Goal: Task Accomplishment & Management: Manage account settings

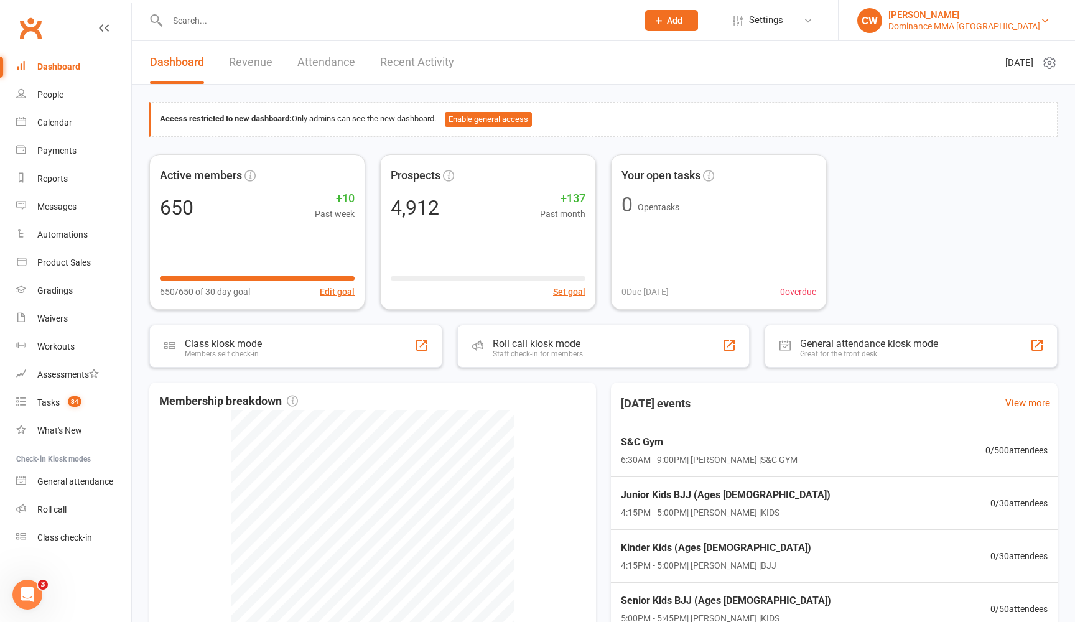
click at [963, 21] on div "Dominance MMA [GEOGRAPHIC_DATA]" at bounding box center [965, 26] width 152 height 11
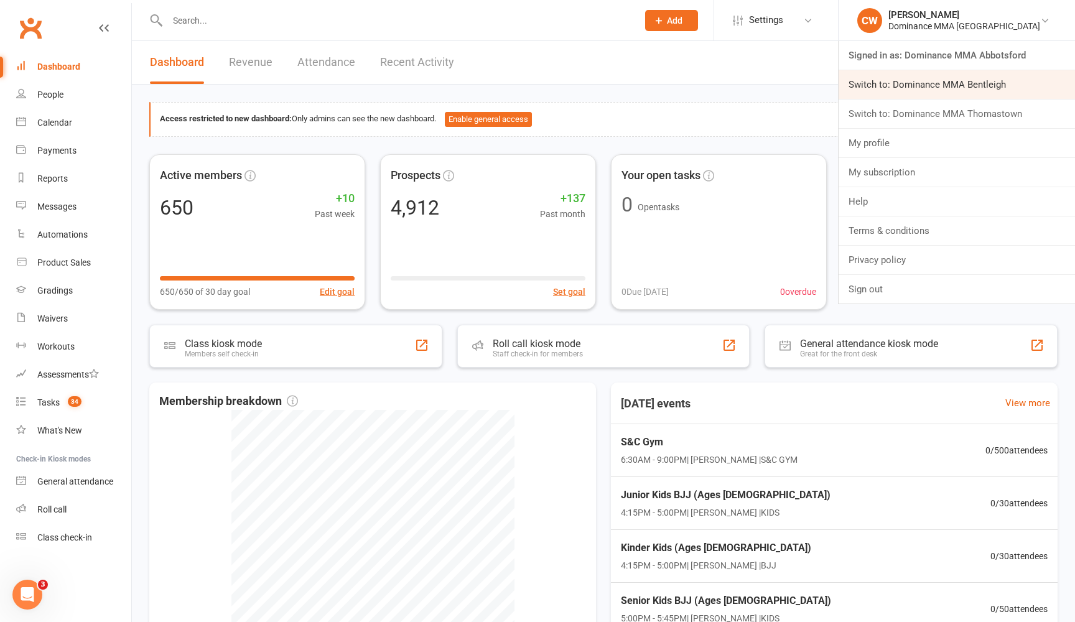
click at [978, 83] on link "Switch to: Dominance MMA Bentleigh" at bounding box center [957, 84] width 236 height 29
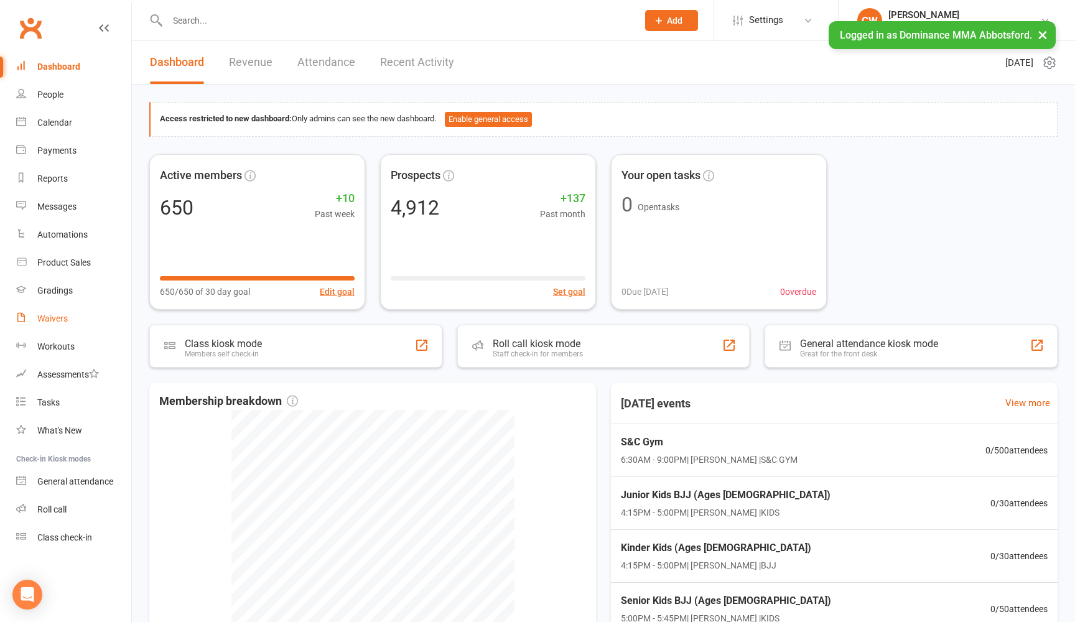
click at [54, 312] on link "Waivers" at bounding box center [73, 319] width 115 height 28
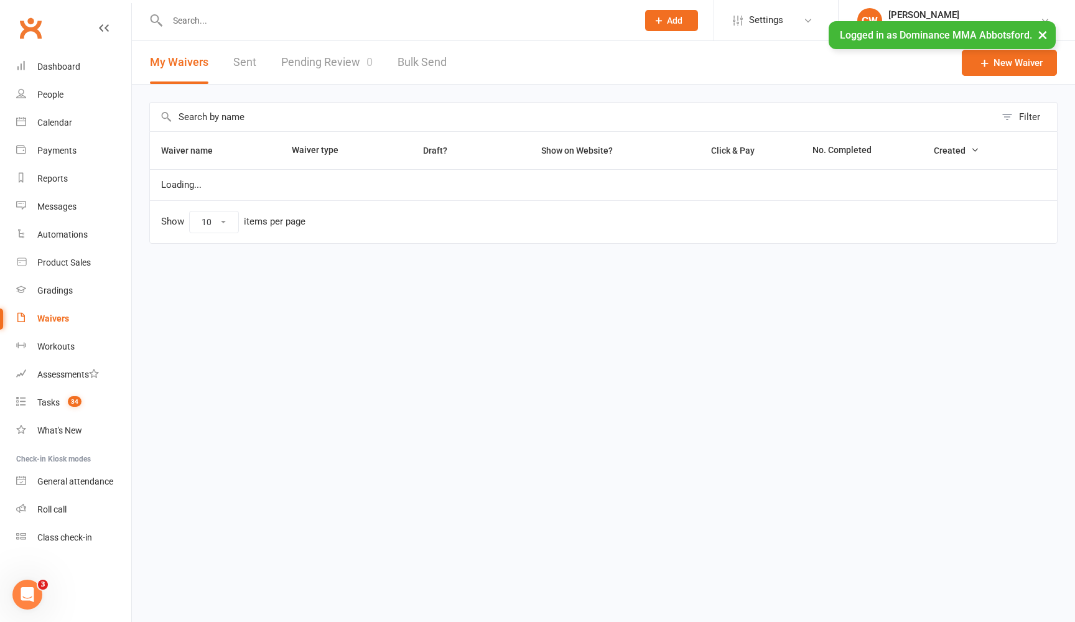
click at [413, 119] on input "text" at bounding box center [573, 117] width 846 height 29
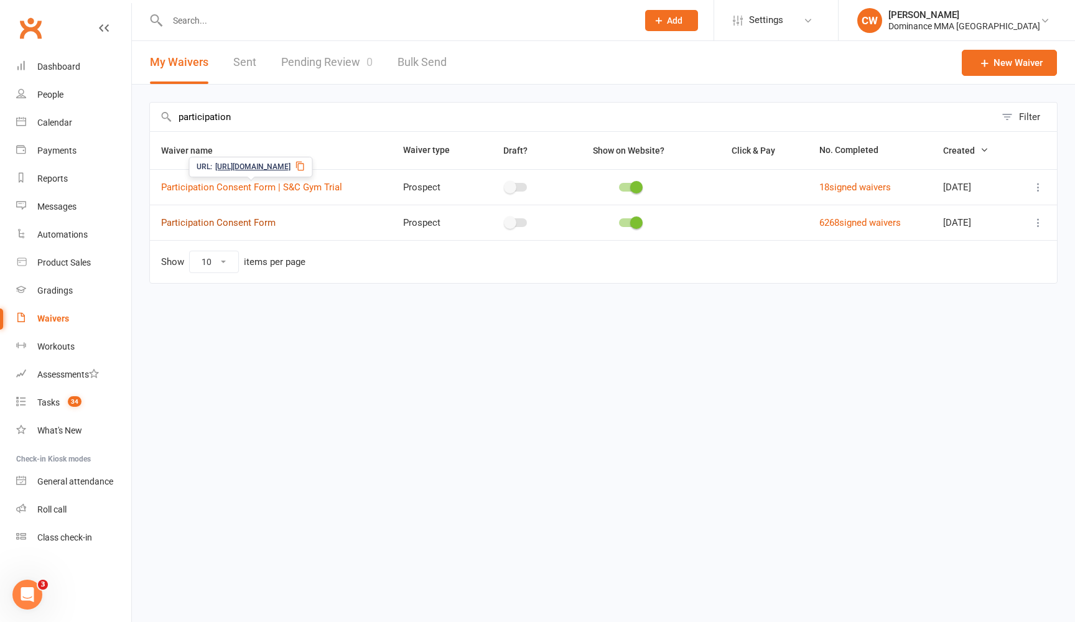
type input "participation"
click at [273, 220] on link "Participation Consent Form" at bounding box center [218, 222] width 115 height 11
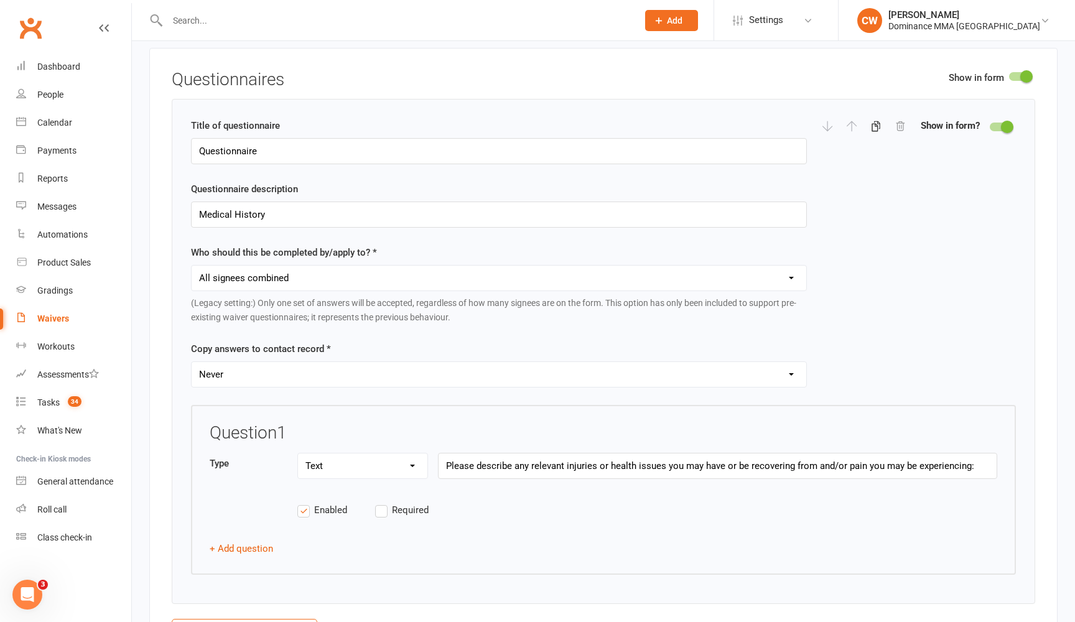
scroll to position [1606, 0]
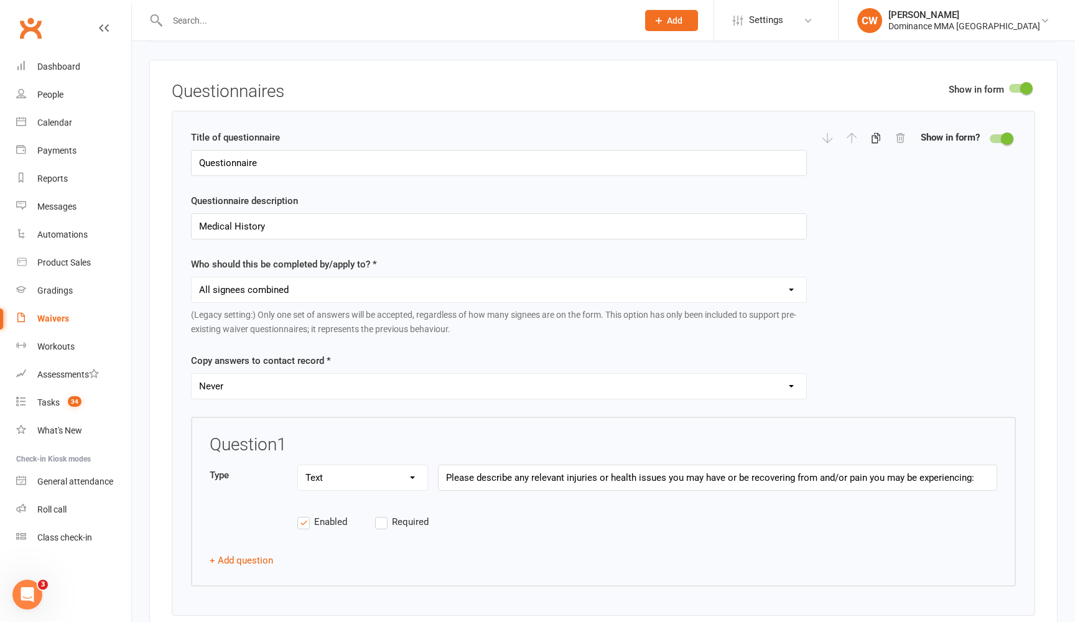
select select "applies_to_attending_signees"
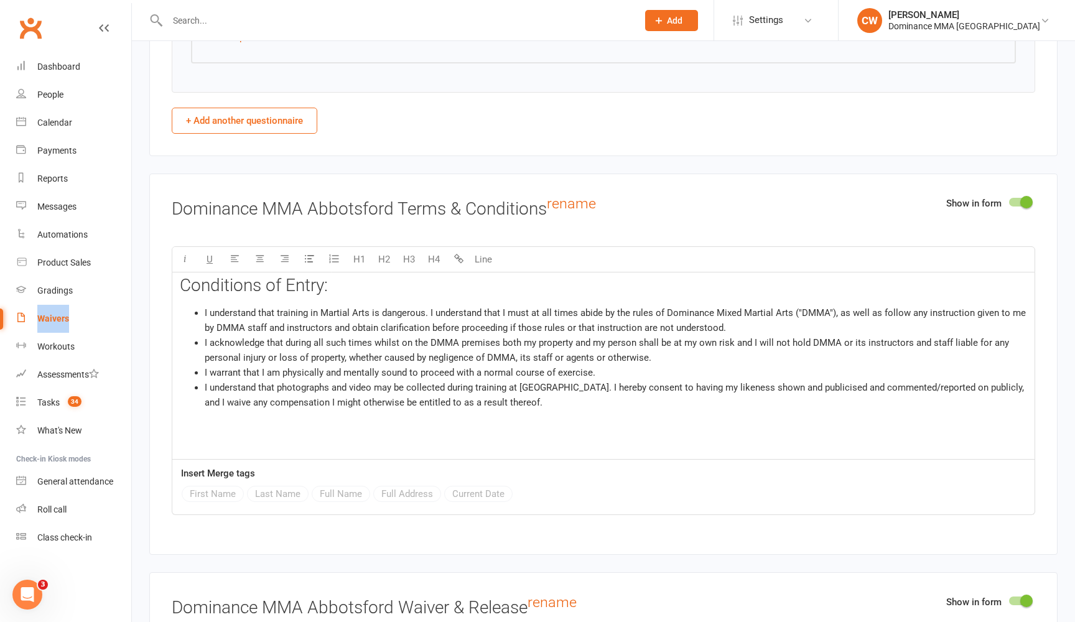
scroll to position [2110, 0]
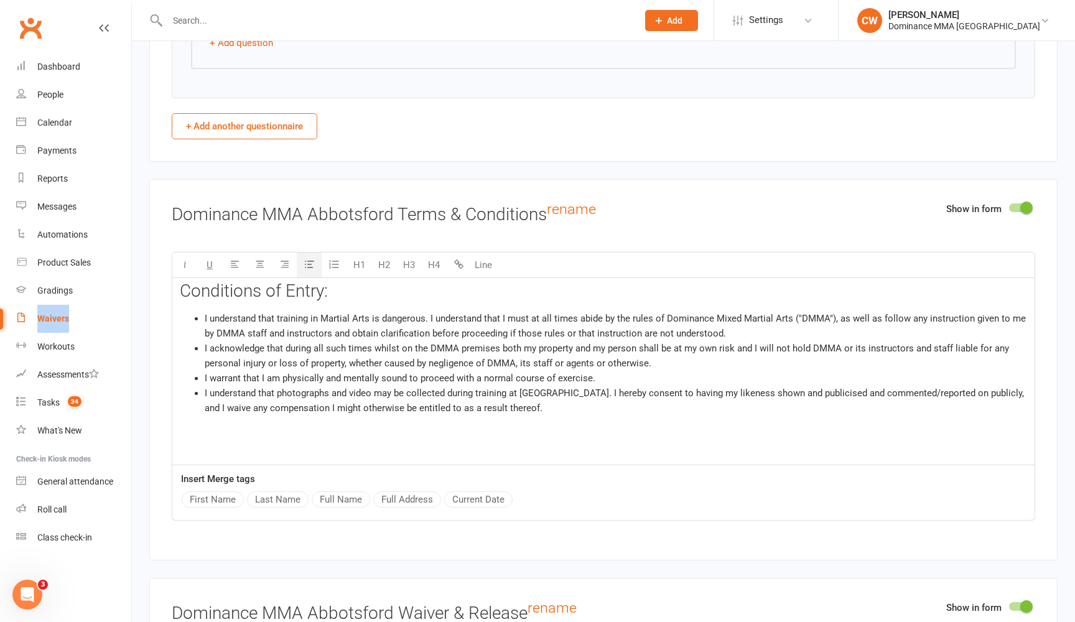
click at [605, 401] on li "I understand that photographs and video may be collected during training at DMM…" at bounding box center [616, 401] width 823 height 30
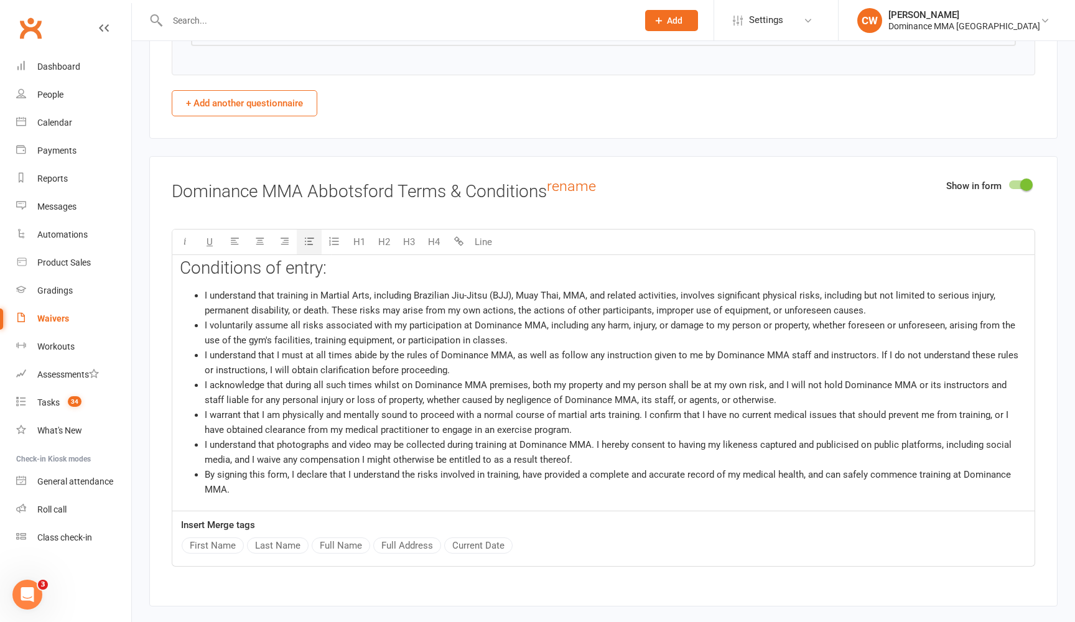
scroll to position [2133, 0]
click at [563, 290] on span "I understand that training in Martial Arts, including Brazilian Jiu-Jitsu (BJJ)…" at bounding box center [601, 303] width 793 height 26
click at [650, 348] on li "I understand that I must at all times abide by the rules of Dominance MMA, as w…" at bounding box center [616, 363] width 823 height 30
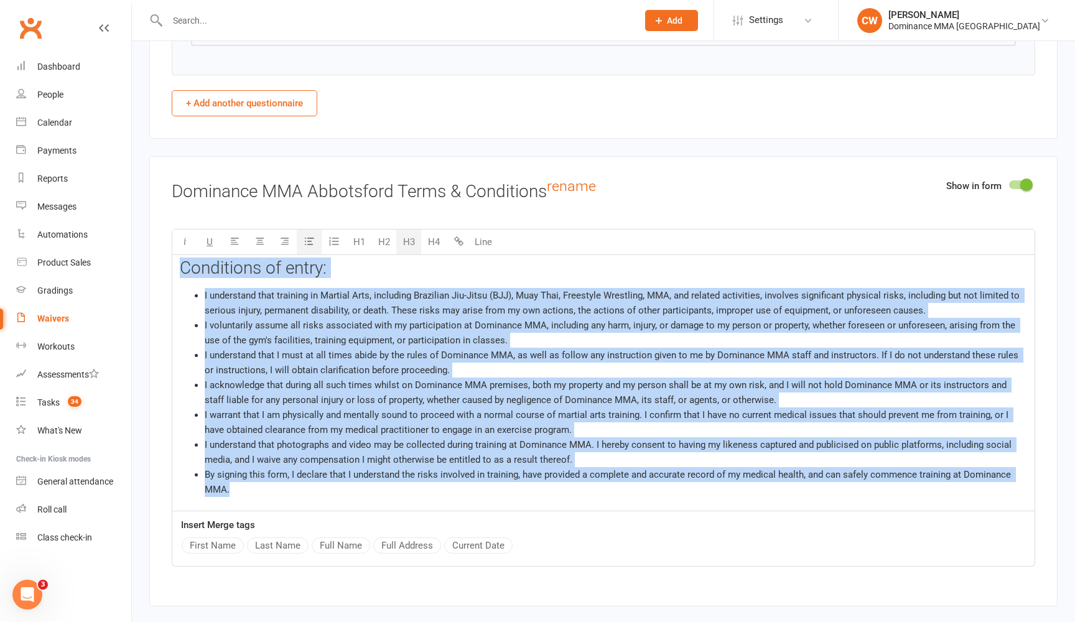
copy div "Conditions of entry: I understand that training in Martial Arts, including Braz…"
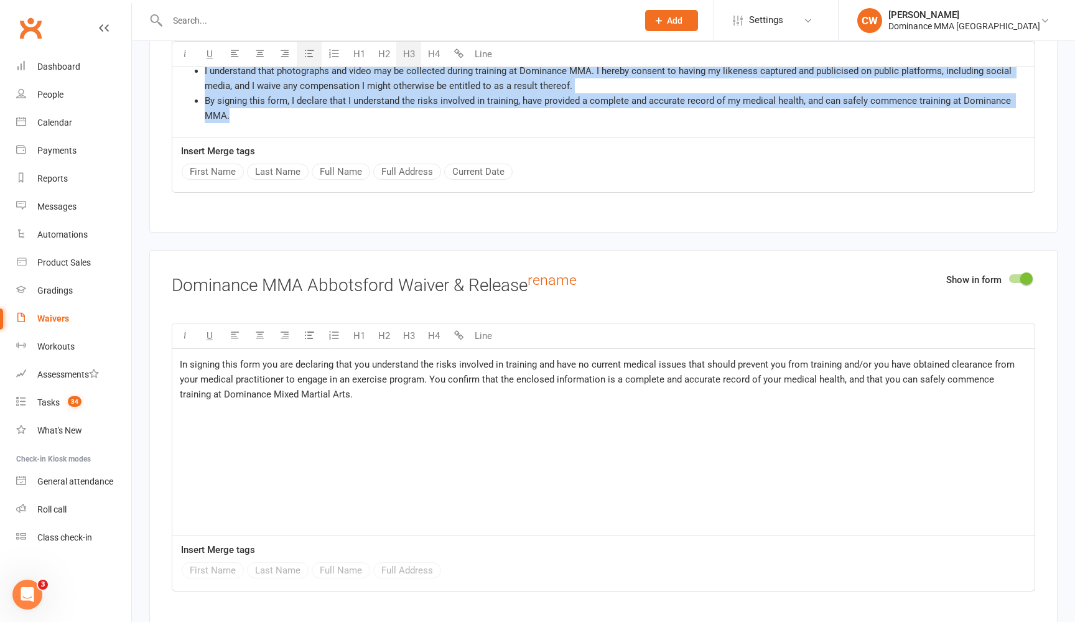
scroll to position [2512, 0]
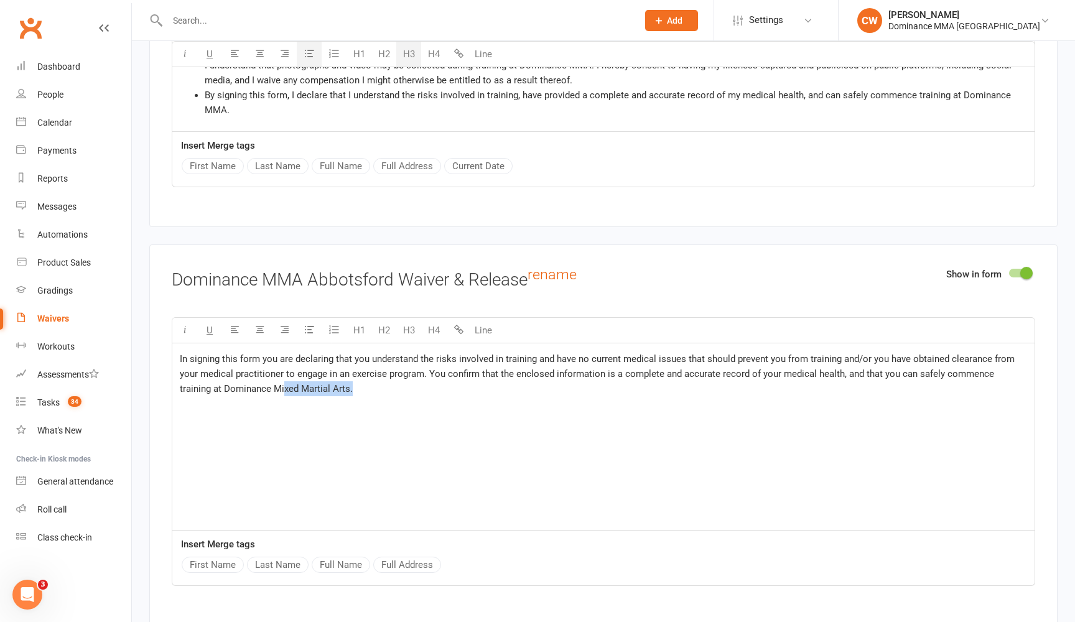
drag, startPoint x: 324, startPoint y: 375, endPoint x: 250, endPoint y: 376, distance: 74.7
click at [250, 376] on p "In signing this form you are declaring that you understand the risks involved i…" at bounding box center [604, 374] width 848 height 45
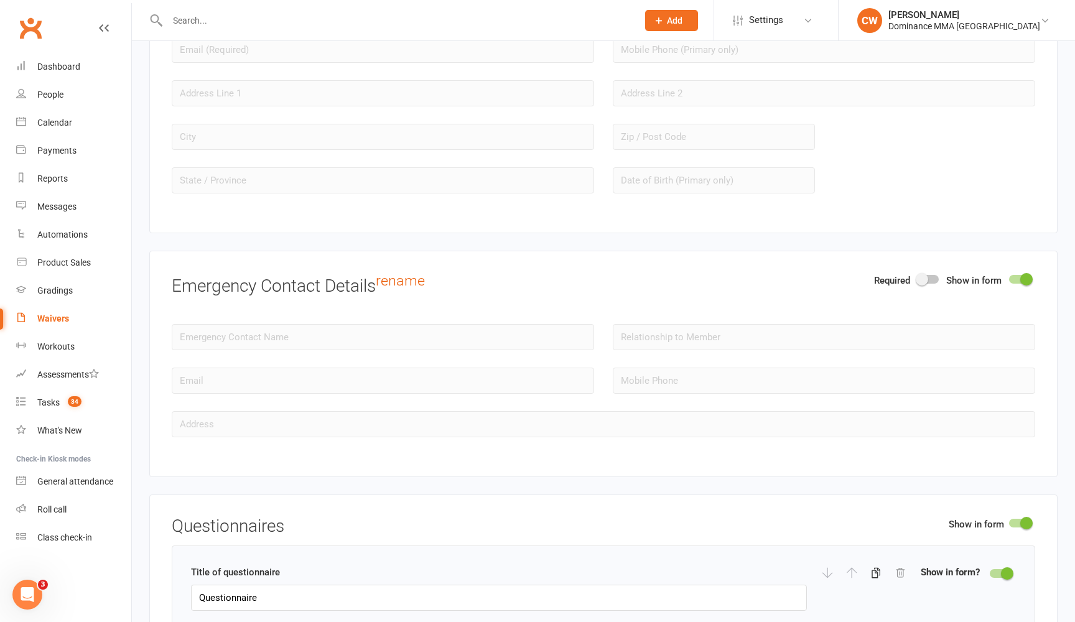
scroll to position [1167, 0]
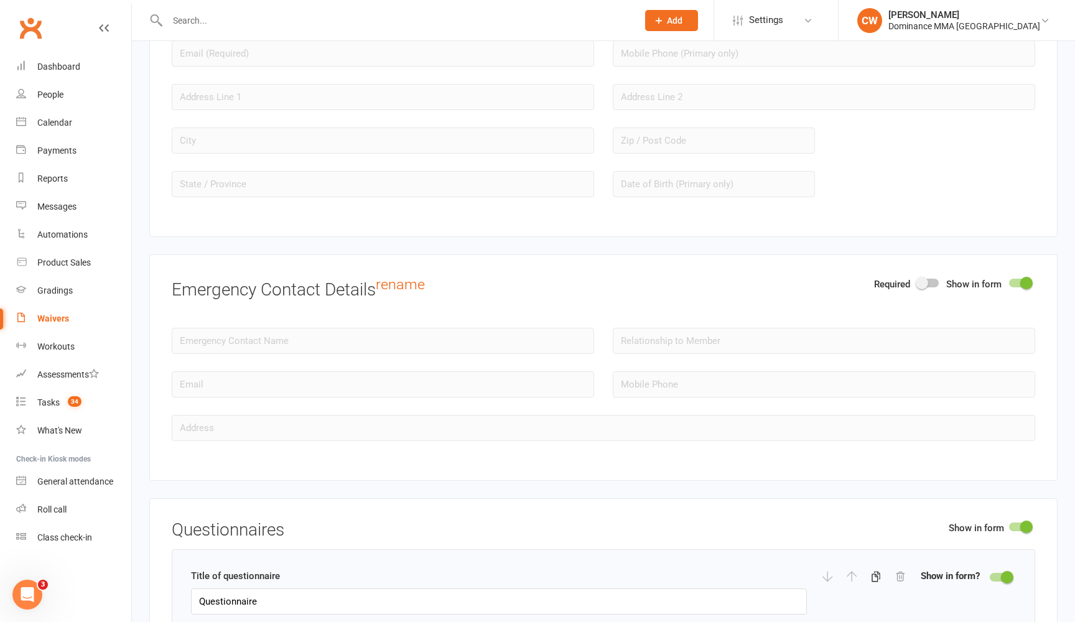
click at [919, 277] on span at bounding box center [922, 283] width 12 height 12
click at [918, 281] on input "checkbox" at bounding box center [918, 281] width 0 height 0
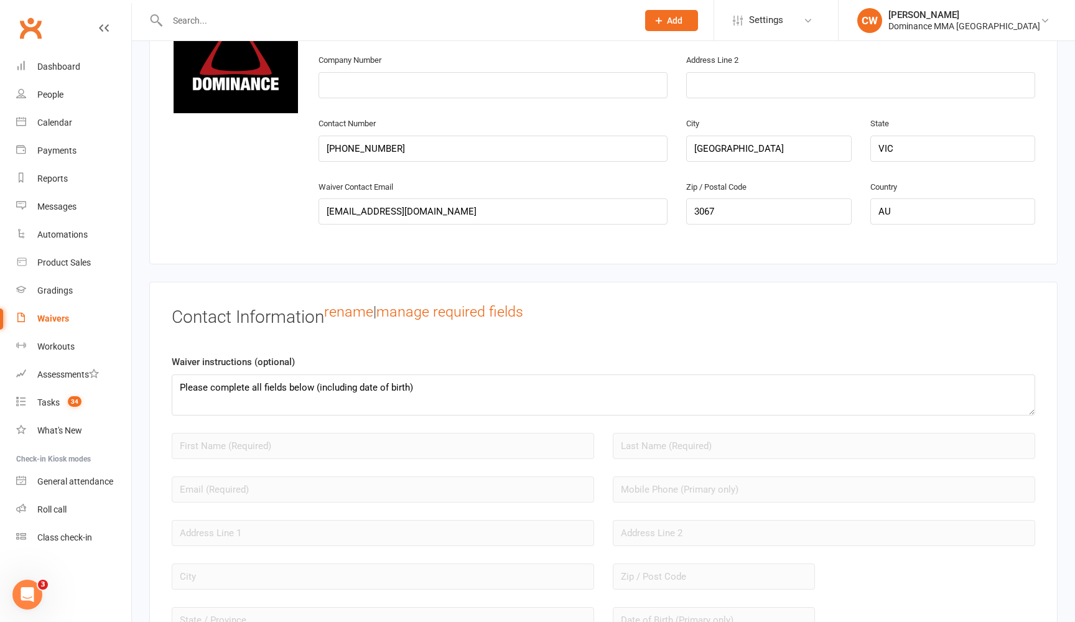
scroll to position [787, 0]
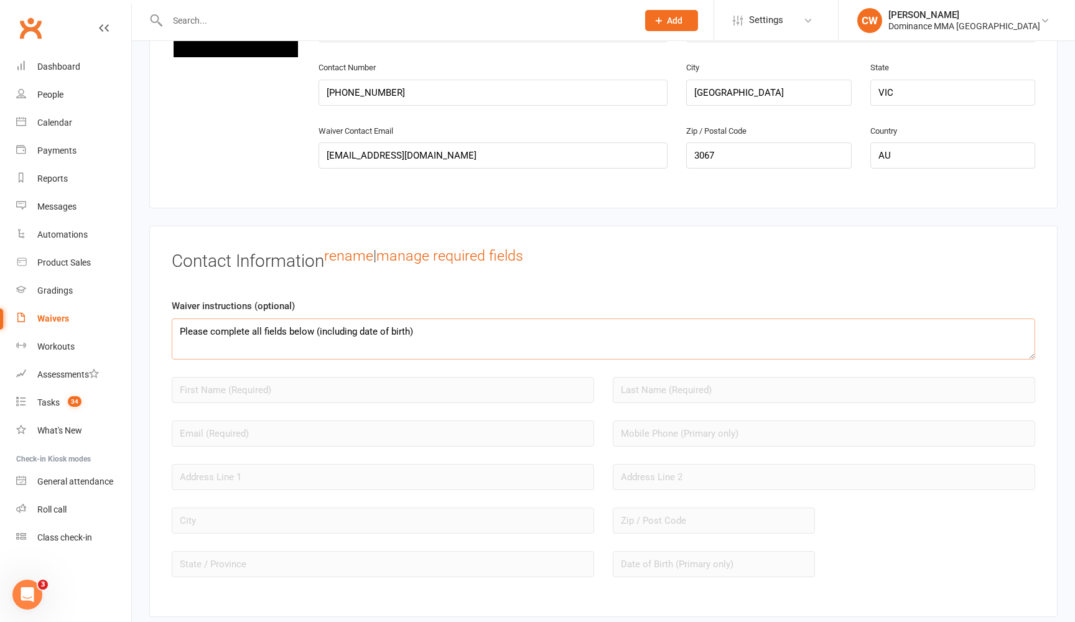
drag, startPoint x: 436, startPoint y: 322, endPoint x: 314, endPoint y: 320, distance: 122.6
click at [314, 320] on textarea "Please complete all fields below (including date of birth)" at bounding box center [604, 339] width 864 height 41
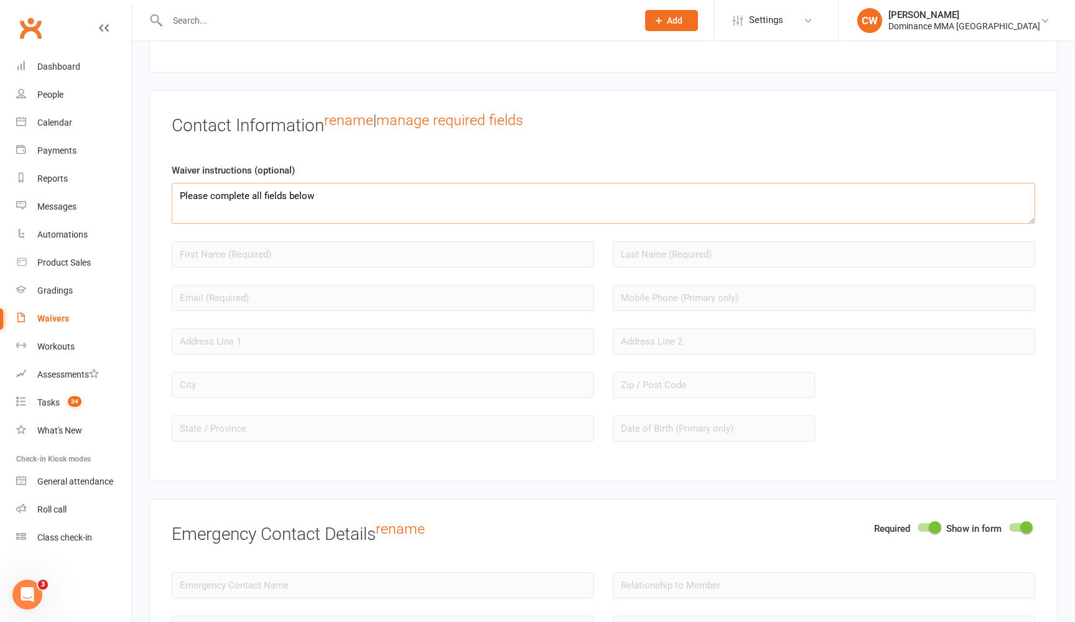
scroll to position [926, 0]
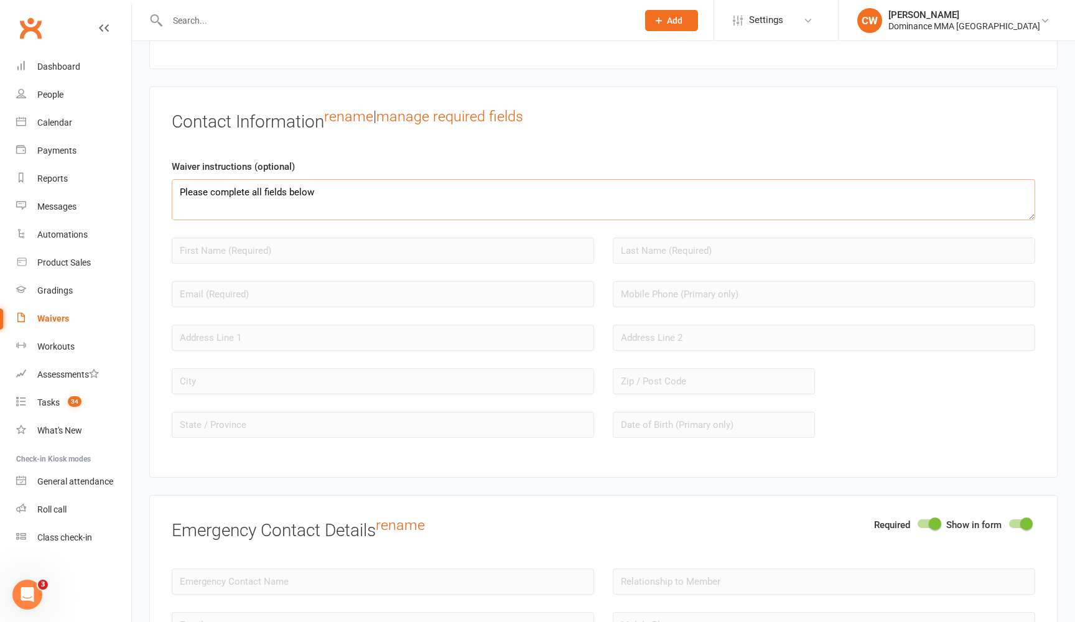
click at [354, 189] on textarea "Please complete all fields below" at bounding box center [604, 199] width 864 height 41
paste textarea "(including date of birth)"
type textarea "Please complete all fields below (including date of birth)"
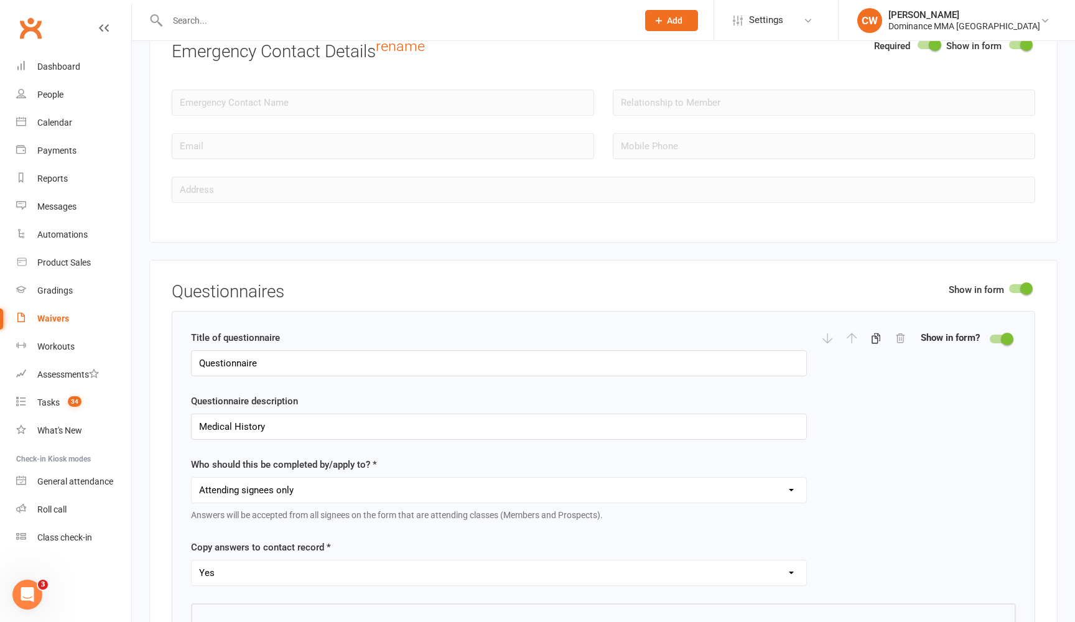
scroll to position [1413, 0]
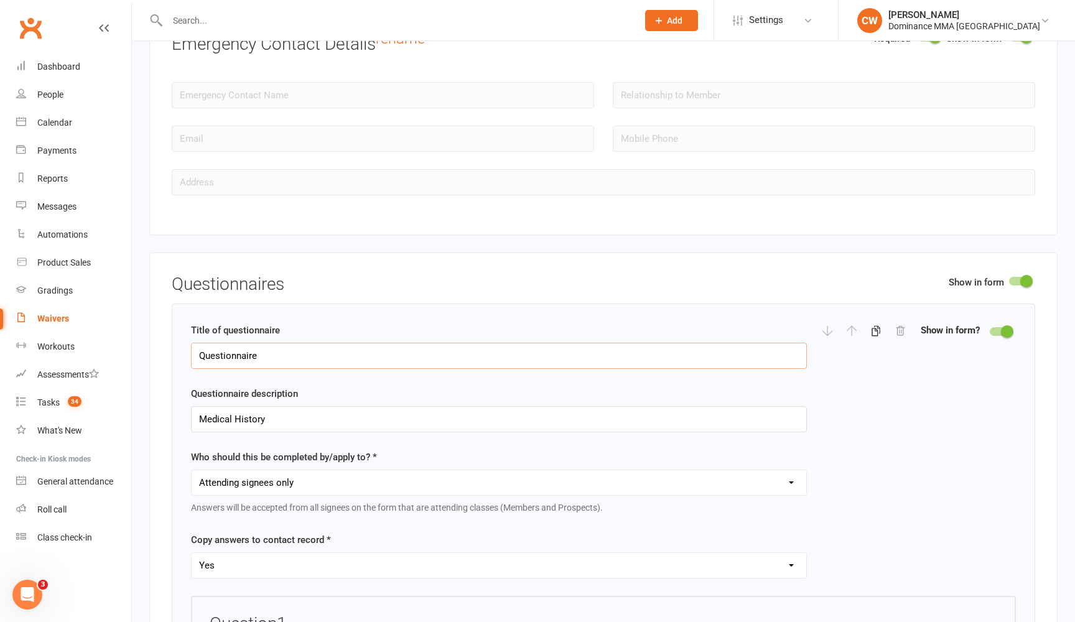
click at [299, 343] on input "Questionnaire" at bounding box center [499, 356] width 616 height 26
paste input "Medical History"
type input "Medical History"
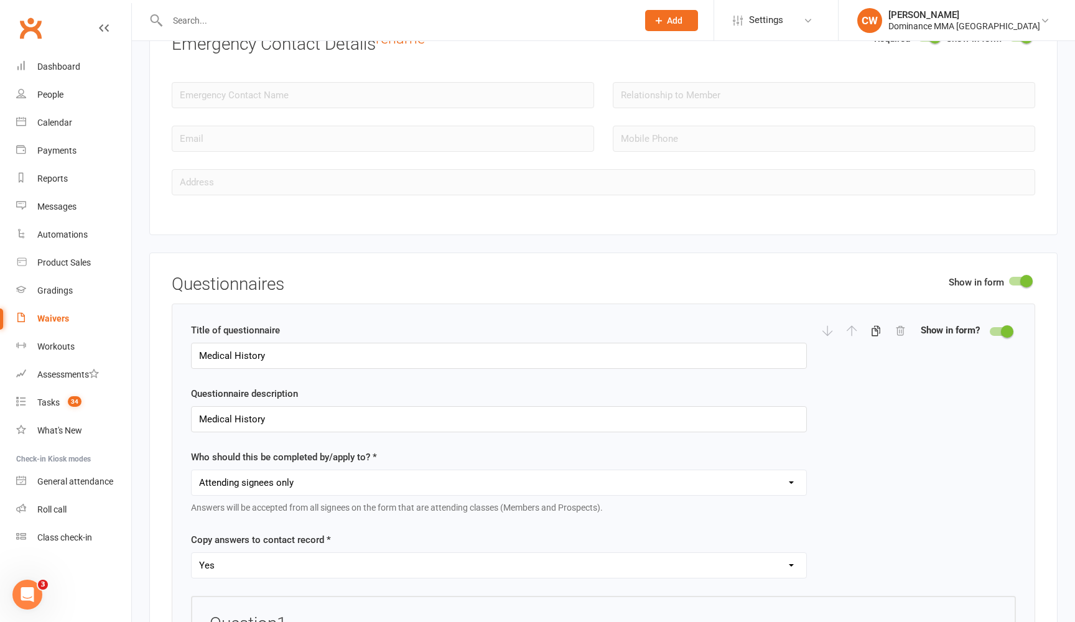
click at [629, 1] on div at bounding box center [389, 20] width 480 height 40
click at [335, 411] on input "Medical History" at bounding box center [499, 419] width 616 height 26
paste input "This information helps us ensure your safety and wellbeing in class. It is only…"
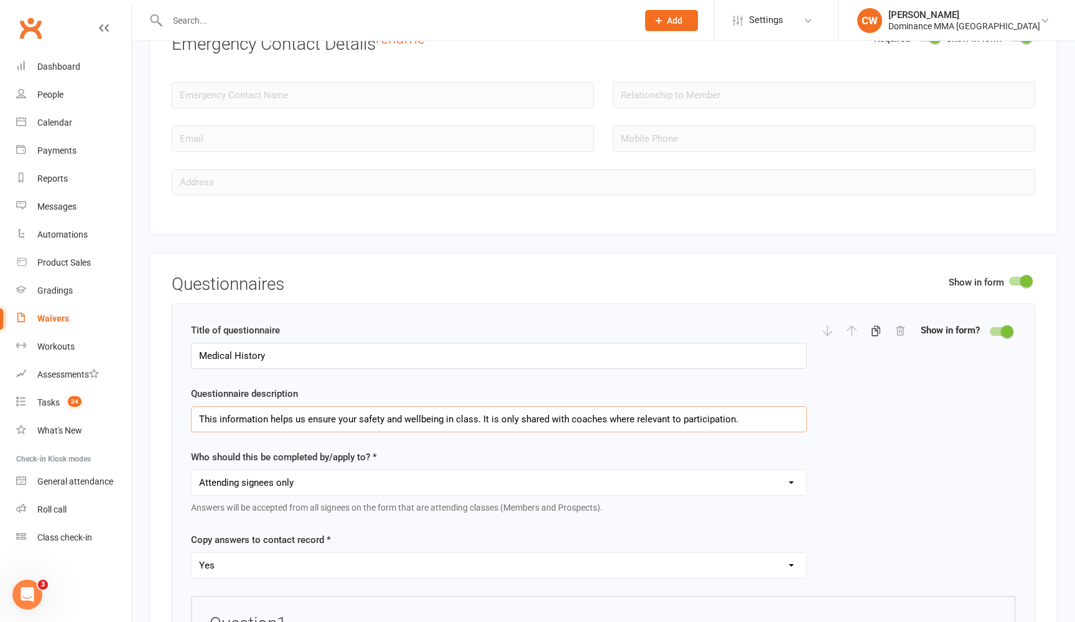
type input "This information helps us ensure your safety and wellbeing in class. It is only…"
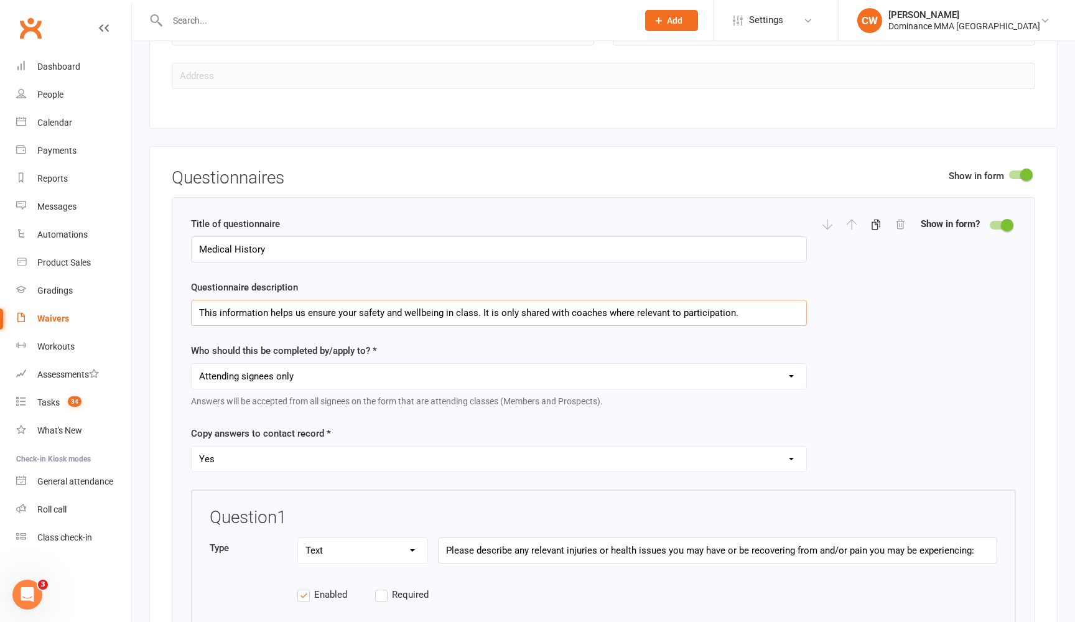
scroll to position [1528, 0]
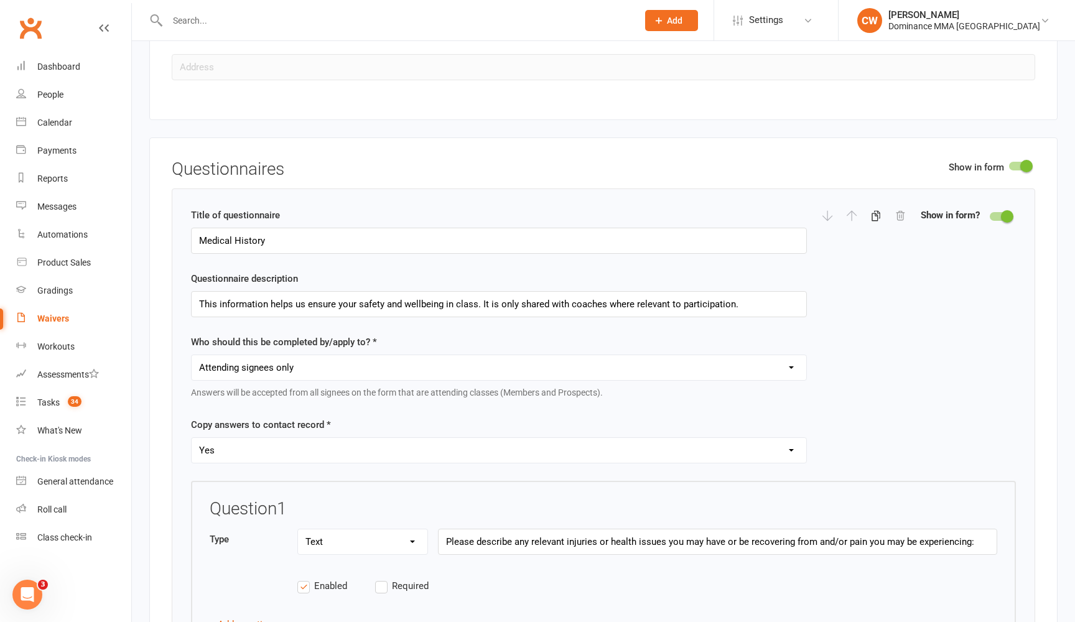
select select "copy_answers_for_all_signees"
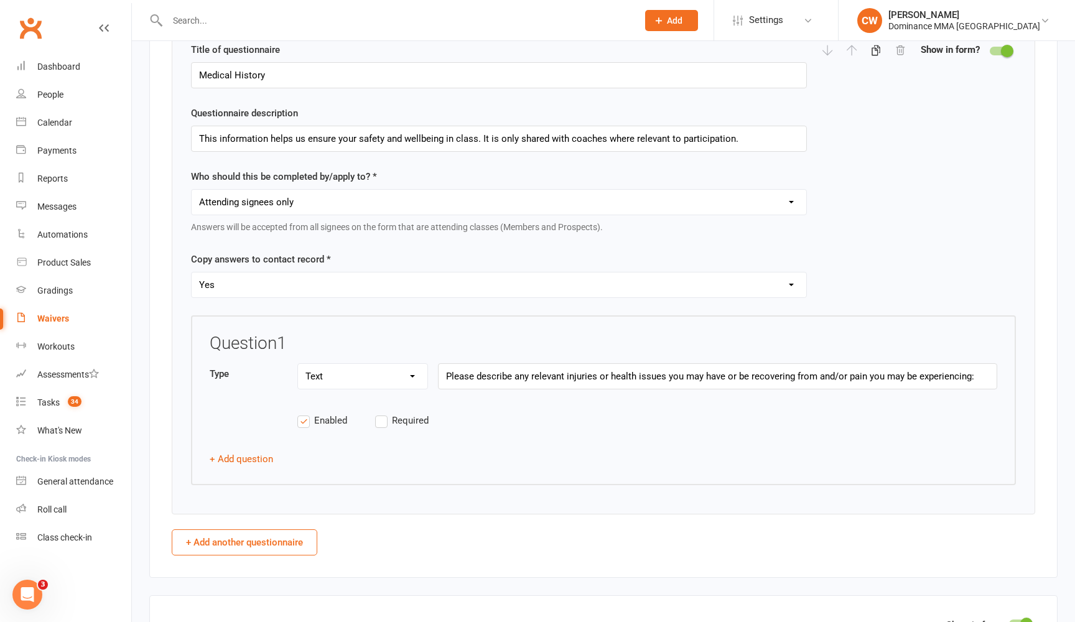
scroll to position [1705, 0]
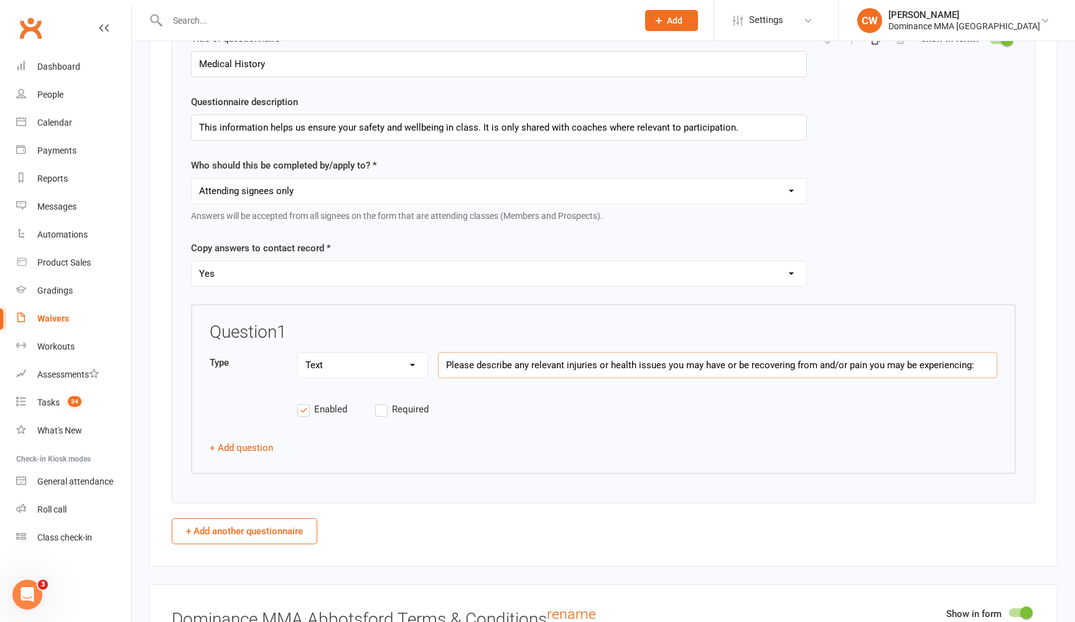
click at [504, 354] on input "Please describe any relevant injuries or health issues you may have or be recov…" at bounding box center [717, 365] width 559 height 26
click at [330, 116] on input "This information helps us ensure your safety and wellbeing in class. It is only…" at bounding box center [499, 129] width 616 height 26
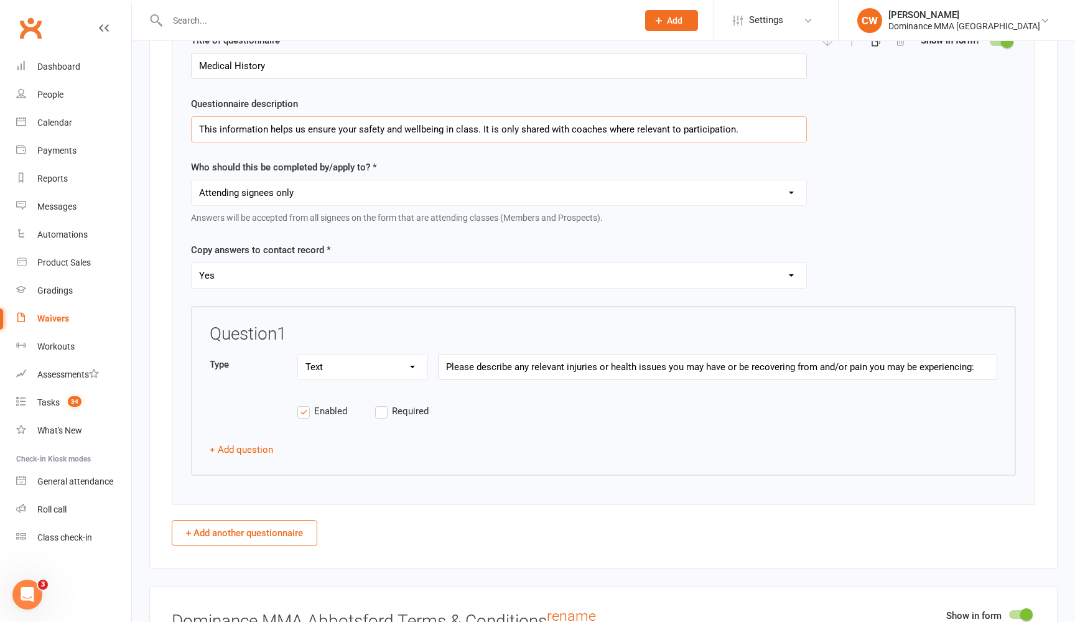
click at [330, 116] on input "This information helps us ensure your safety and wellbeing in class. It is only…" at bounding box center [499, 129] width 616 height 26
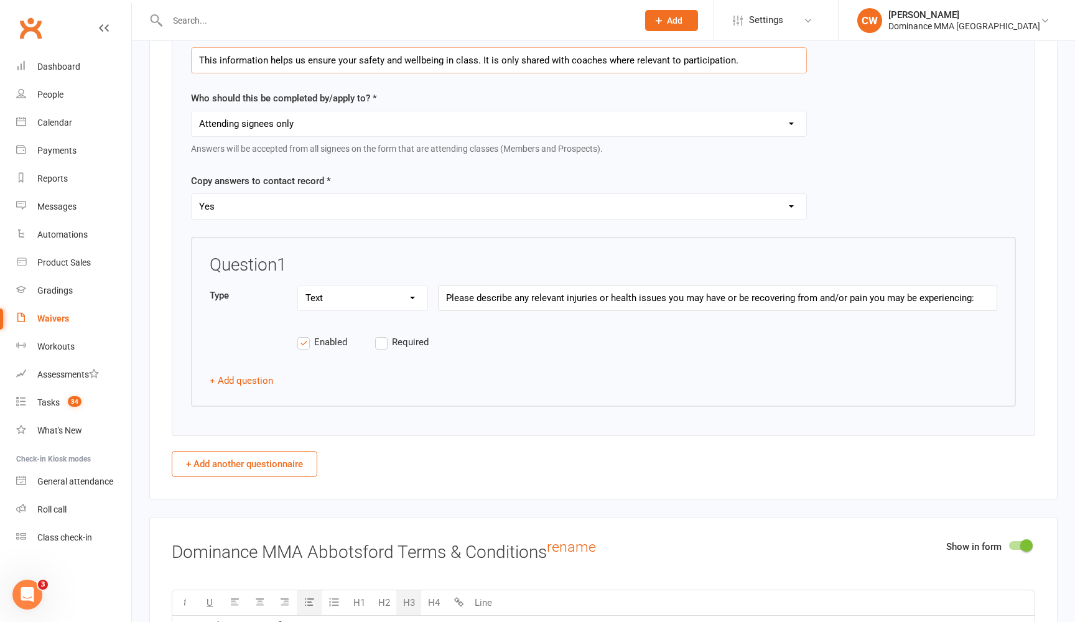
scroll to position [1884, 0]
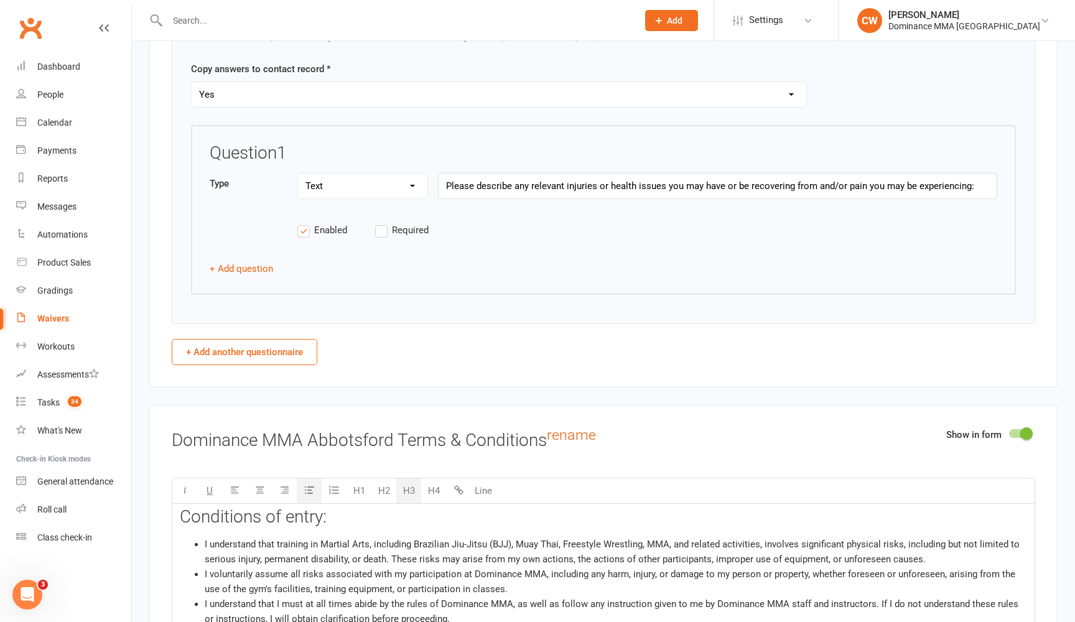
click at [241, 345] on button "+ Add another questionnaire" at bounding box center [245, 352] width 146 height 26
select select "do_not_copy_answers"
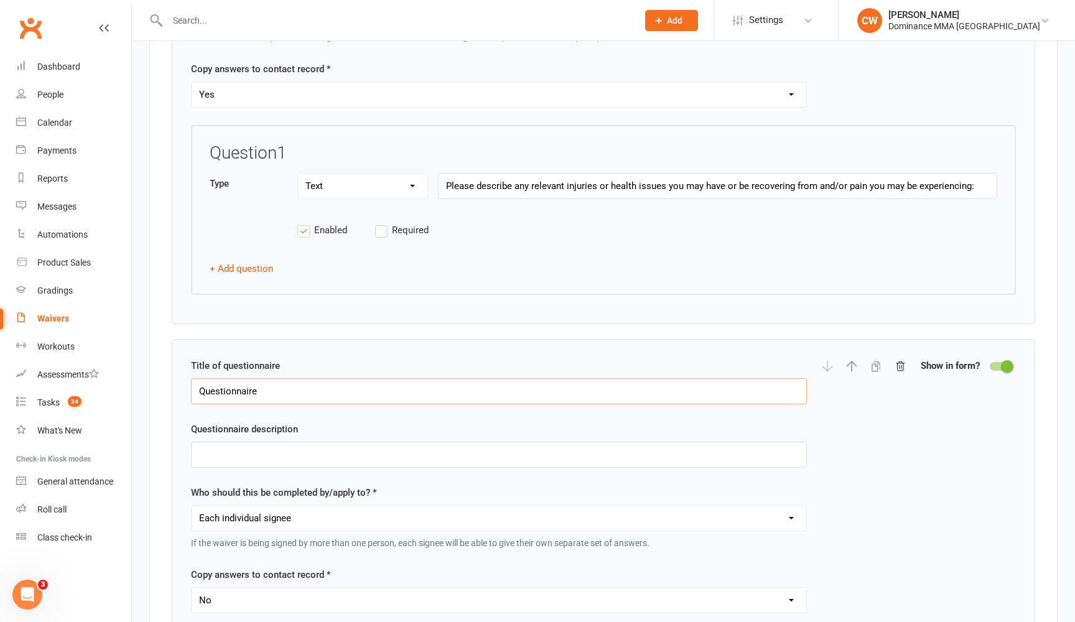
click at [258, 385] on input "Questionnaire" at bounding box center [499, 391] width 616 height 26
paste input "Inclusion and Support Needs"
type input "Inclusion and Support Needs"
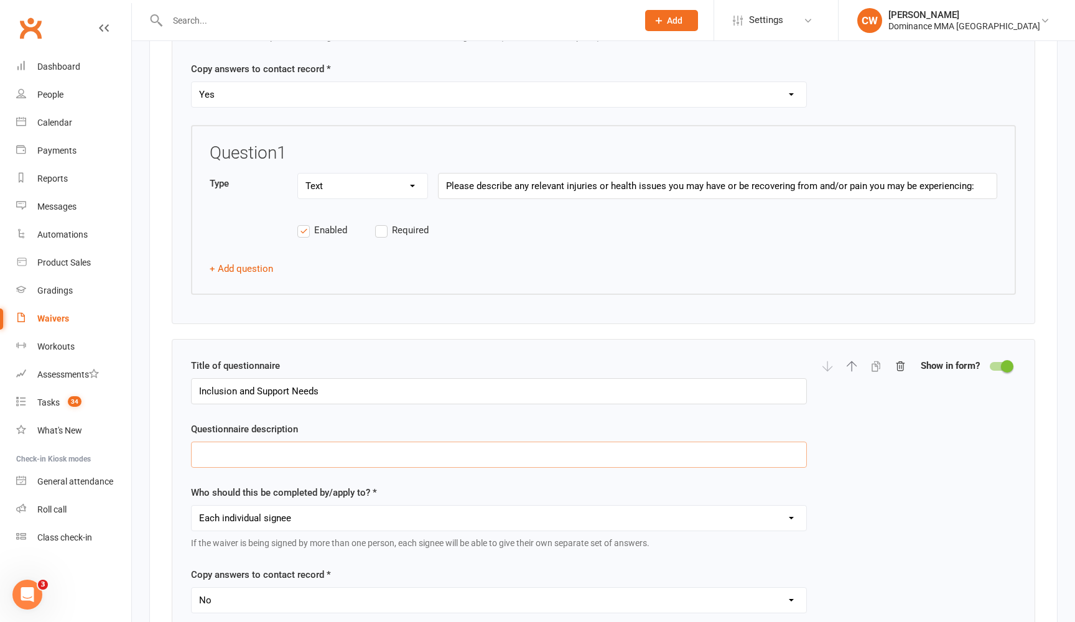
click at [302, 442] on input "text" at bounding box center [499, 455] width 616 height 26
paste input "We want every student to feel comfortable, included, and able to get the most o…"
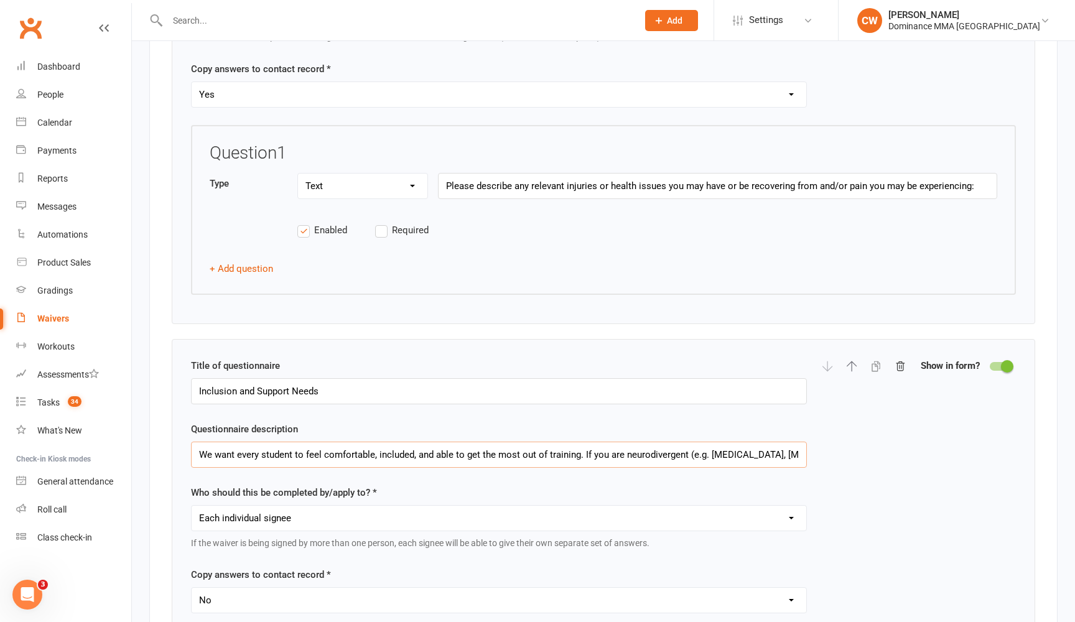
type input "We want every student to feel comfortable, included, and able to get the most o…"
select select "applies_to_attending_signees"
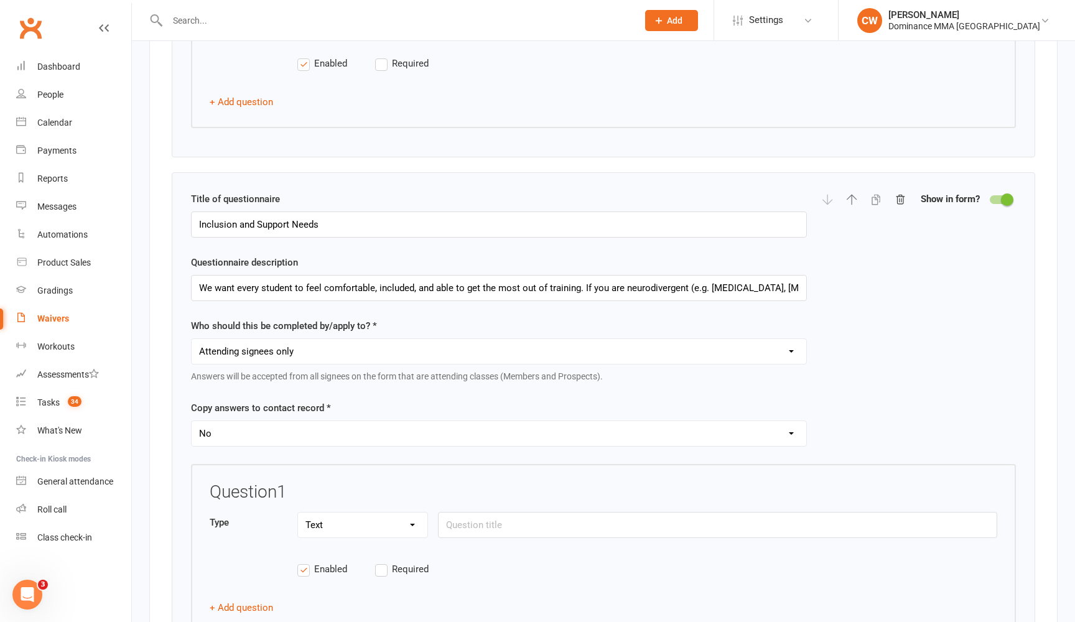
scroll to position [2060, 0]
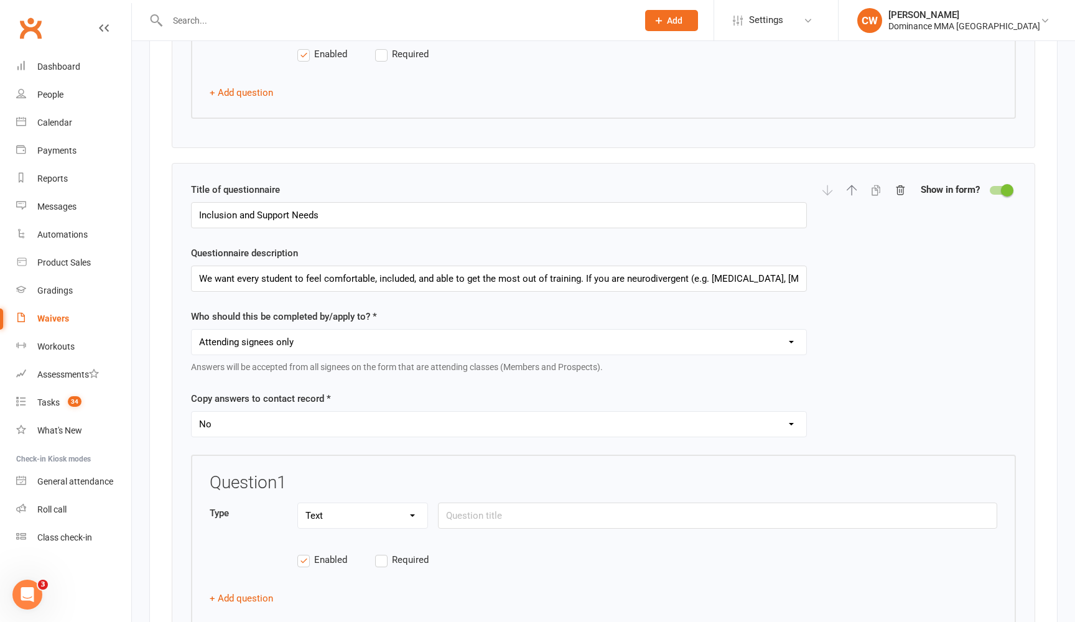
select select "copy_answers_for_all_signees"
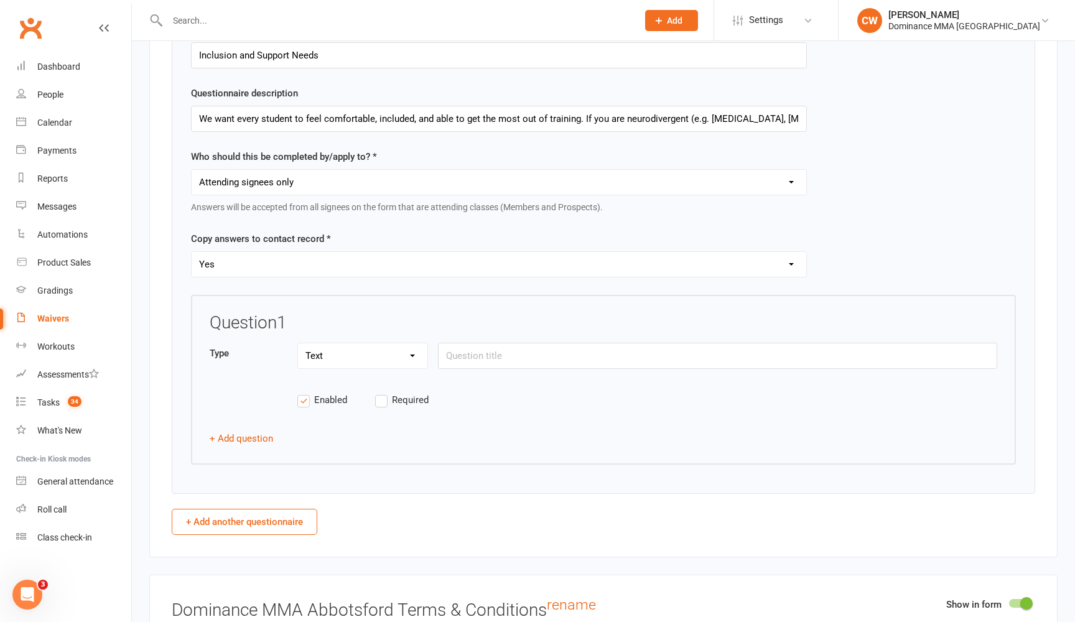
scroll to position [2220, 0]
click at [486, 344] on input "text" at bounding box center [717, 355] width 559 height 26
paste input "Do you have a disability, are neurodivergent, or have any additional needs?"
type input "Do you have a disability, are neurodivergent, or have any additional needs?"
click at [243, 431] on button "+ Add question" at bounding box center [241, 438] width 63 height 15
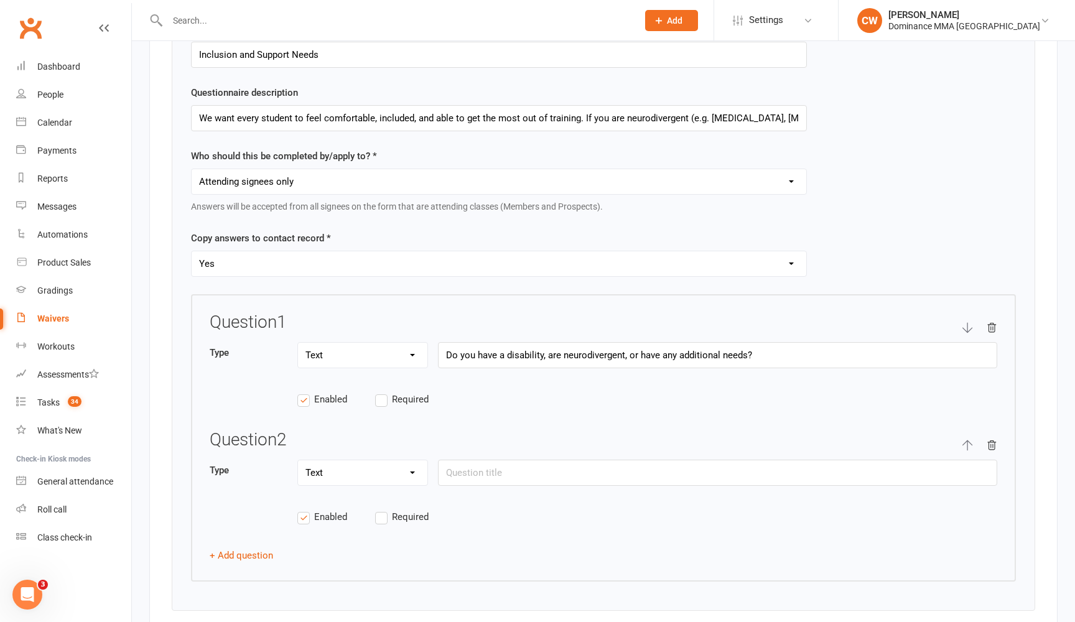
click at [504, 486] on div at bounding box center [717, 487] width 559 height 2
click at [503, 460] on input "text" at bounding box center [717, 473] width 559 height 26
paste input "Is there anything we need to know to help you get the most out of training?"
type input "Is there anything we need to know to help you get the most out of training?"
click at [675, 343] on input "Do you have a disability, are neurodivergent, or have any additional needs?" at bounding box center [717, 355] width 559 height 26
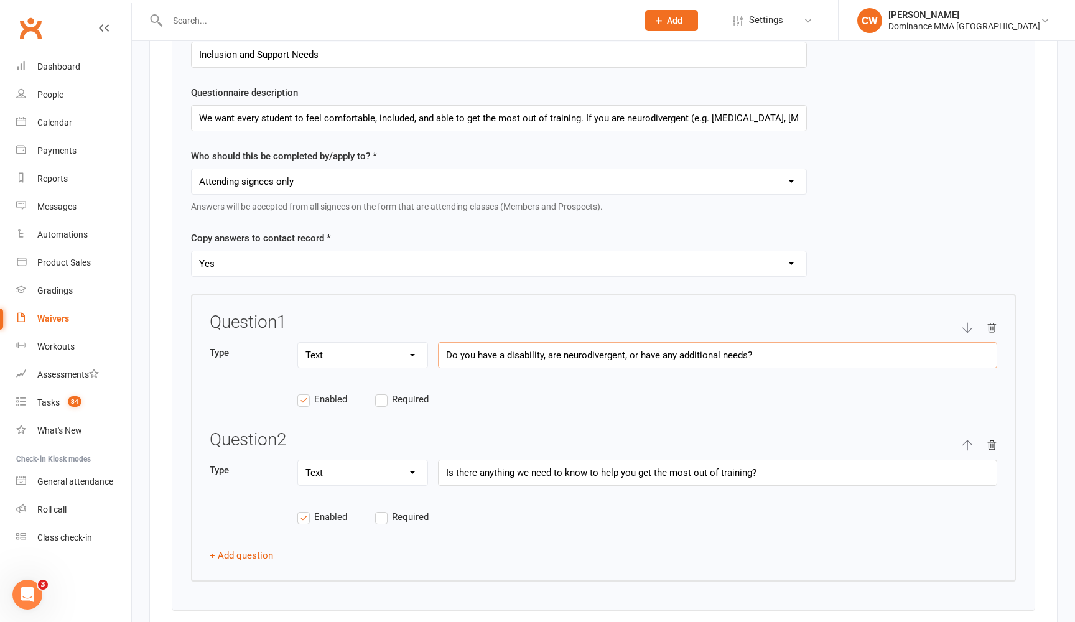
click at [675, 343] on input "Do you have a disability, are neurodivergent, or have any additional needs?" at bounding box center [717, 355] width 559 height 26
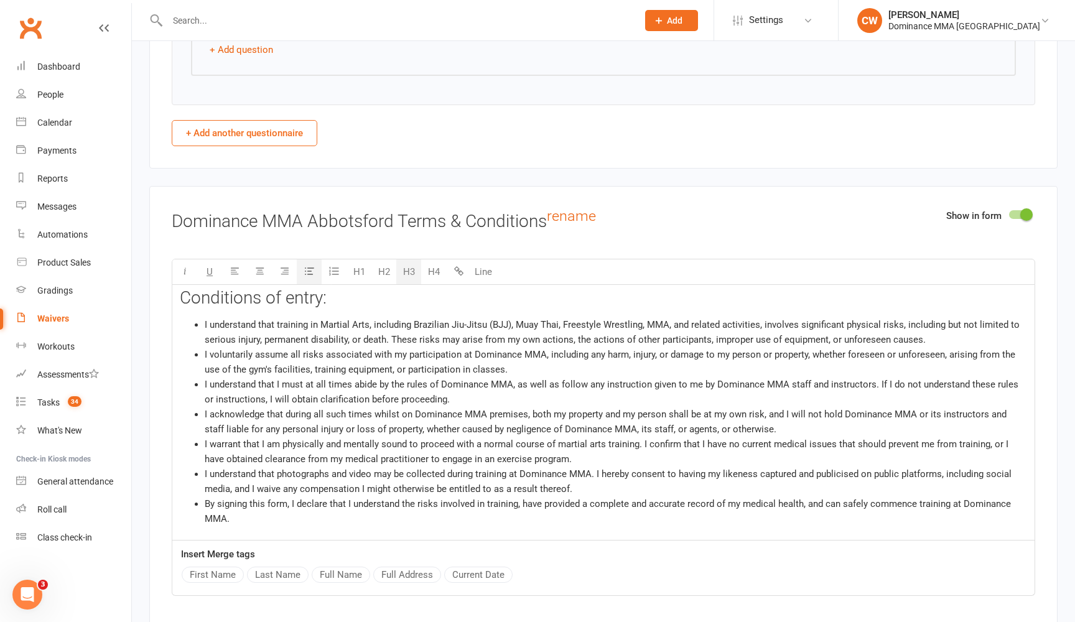
scroll to position [2741, 0]
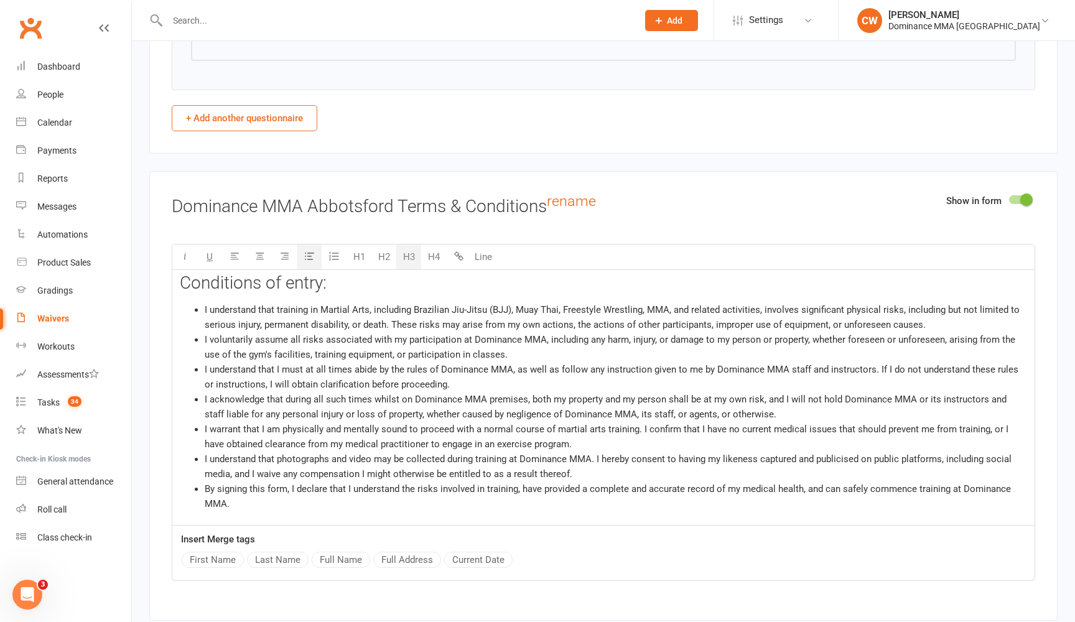
click at [526, 362] on li "I understand that I must at all times abide by the rules of Dominance MMA, as w…" at bounding box center [616, 377] width 823 height 30
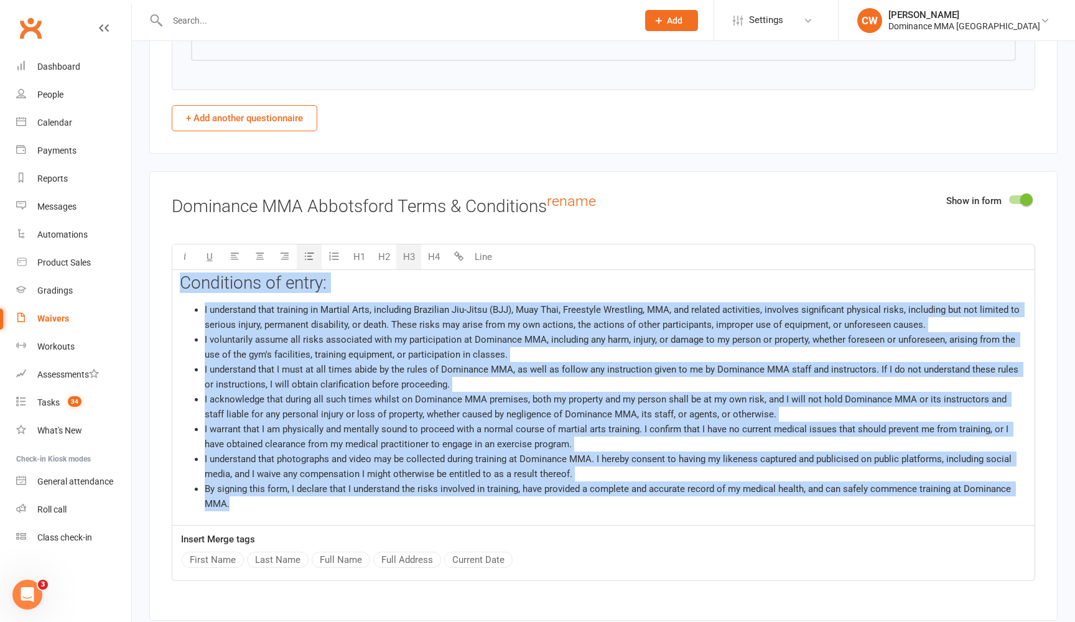
copy div "Conditions of entry: I understand that training in Martial Arts, including Braz…"
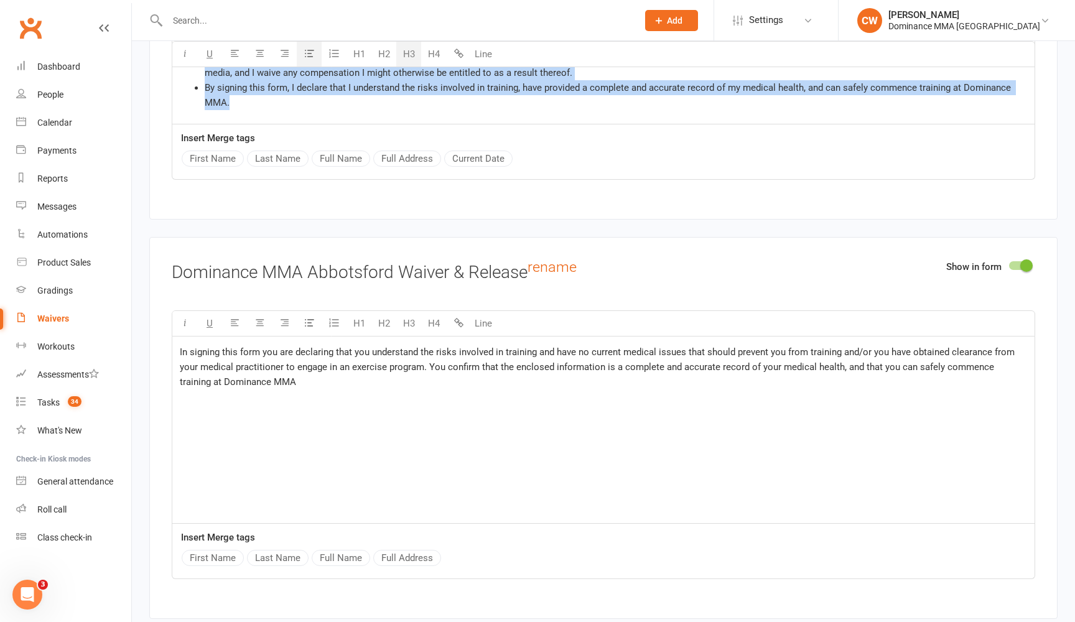
scroll to position [3161, 0]
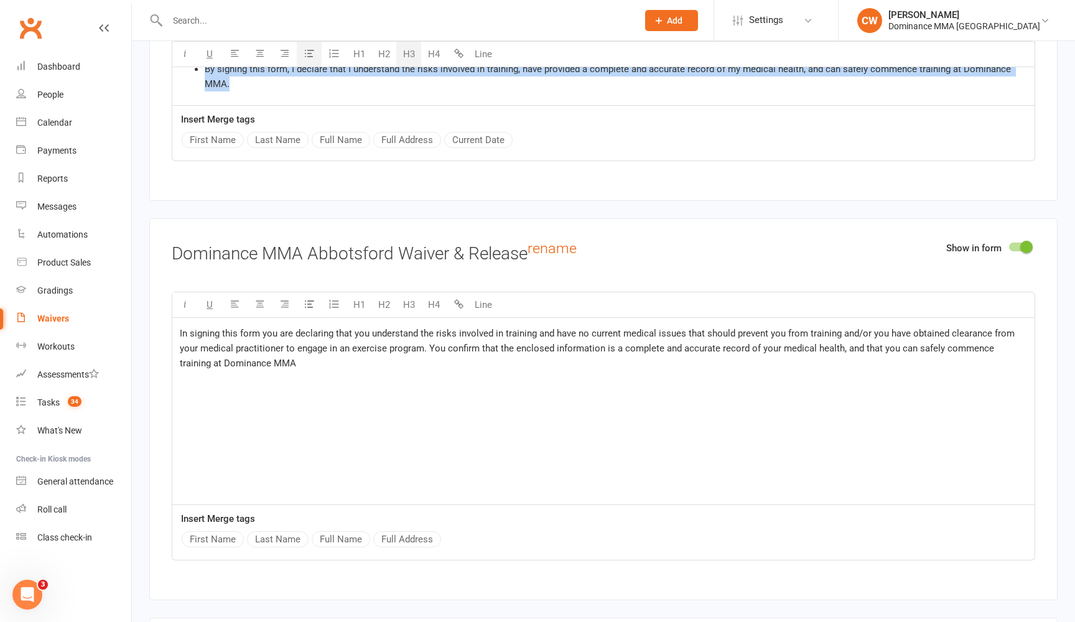
click at [462, 328] on span "In signing this form you are declaring that you understand the risks involved i…" at bounding box center [599, 348] width 838 height 41
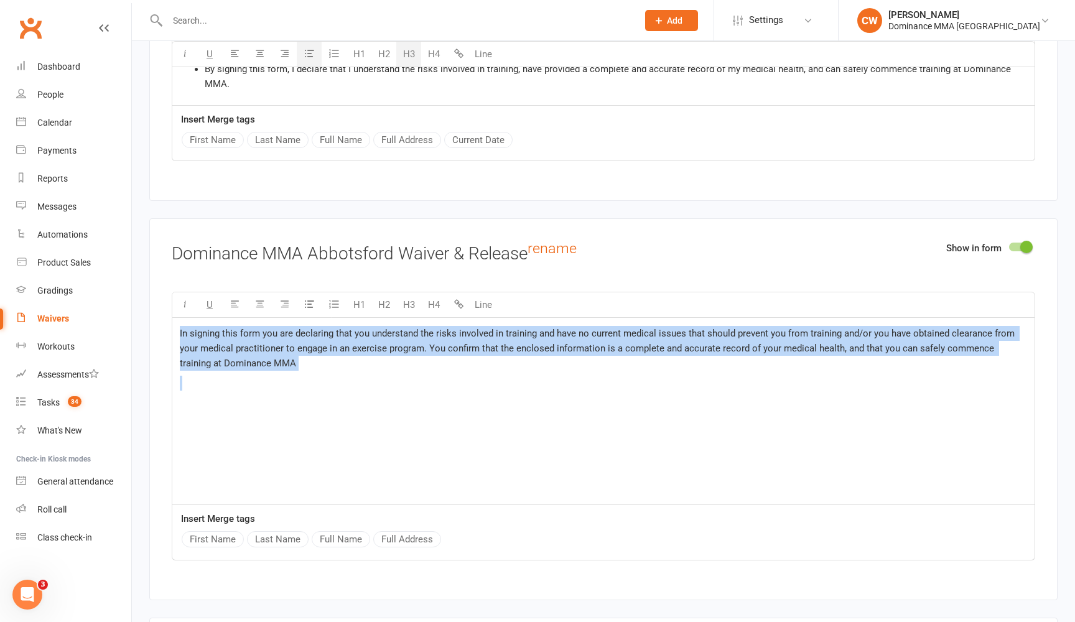
copy div "In signing this form you are declaring that you understand the risks involved i…"
click at [480, 392] on div "In signing this form you are declaring that you understand the risks involved i…" at bounding box center [603, 411] width 863 height 187
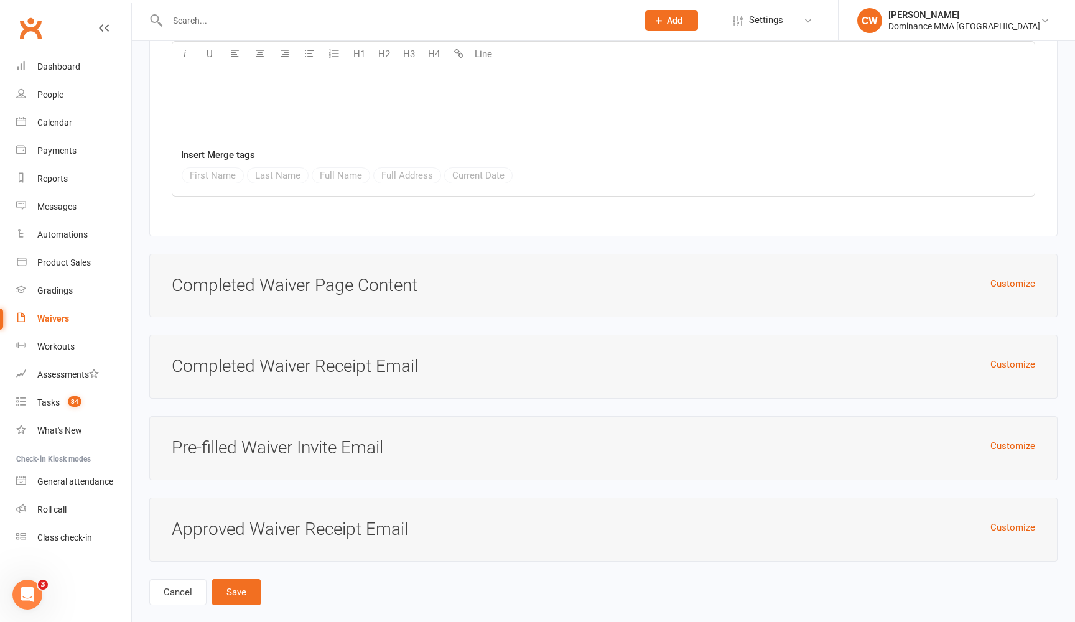
scroll to position [4170, 0]
click at [1021, 277] on button "Customize" at bounding box center [1013, 284] width 45 height 15
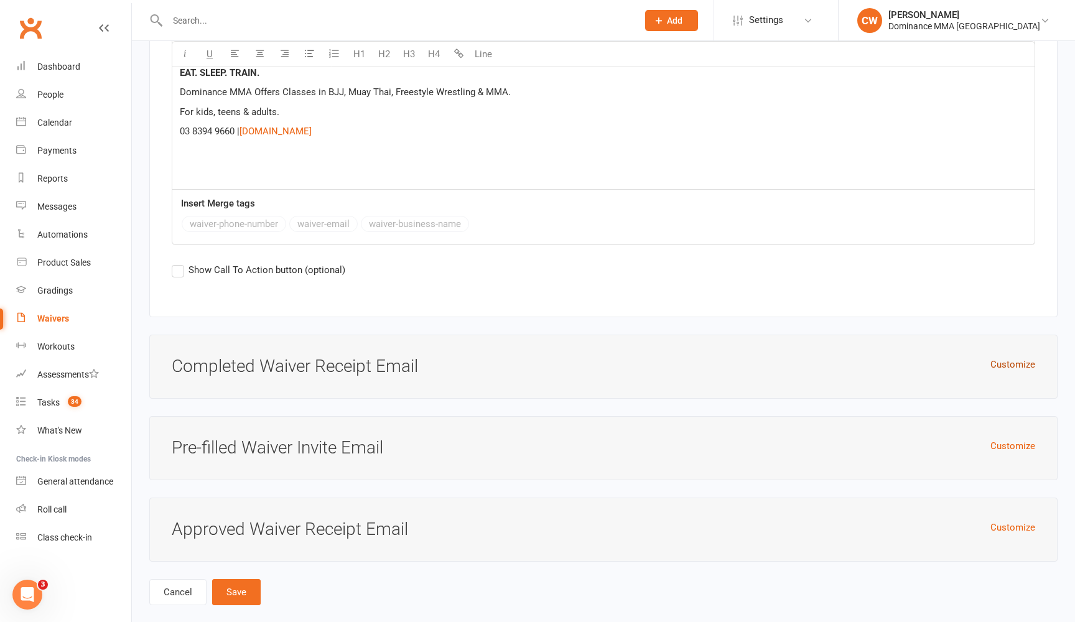
scroll to position [4632, 0]
click at [1027, 358] on button "Customize" at bounding box center [1013, 365] width 45 height 15
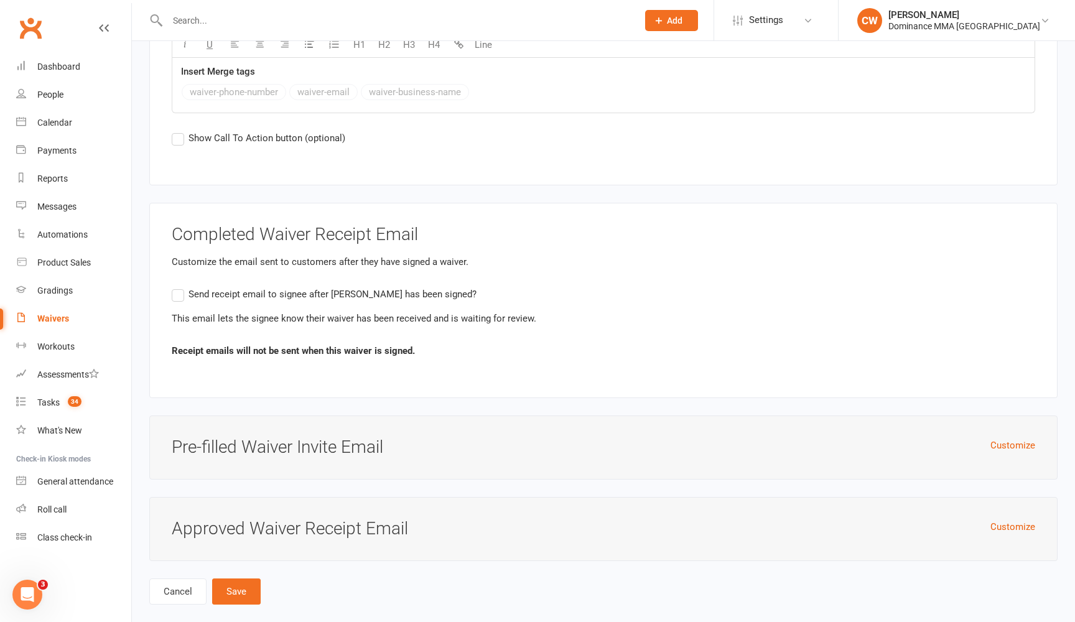
scroll to position [4763, 0]
click at [1005, 439] on button "Customize" at bounding box center [1013, 446] width 45 height 15
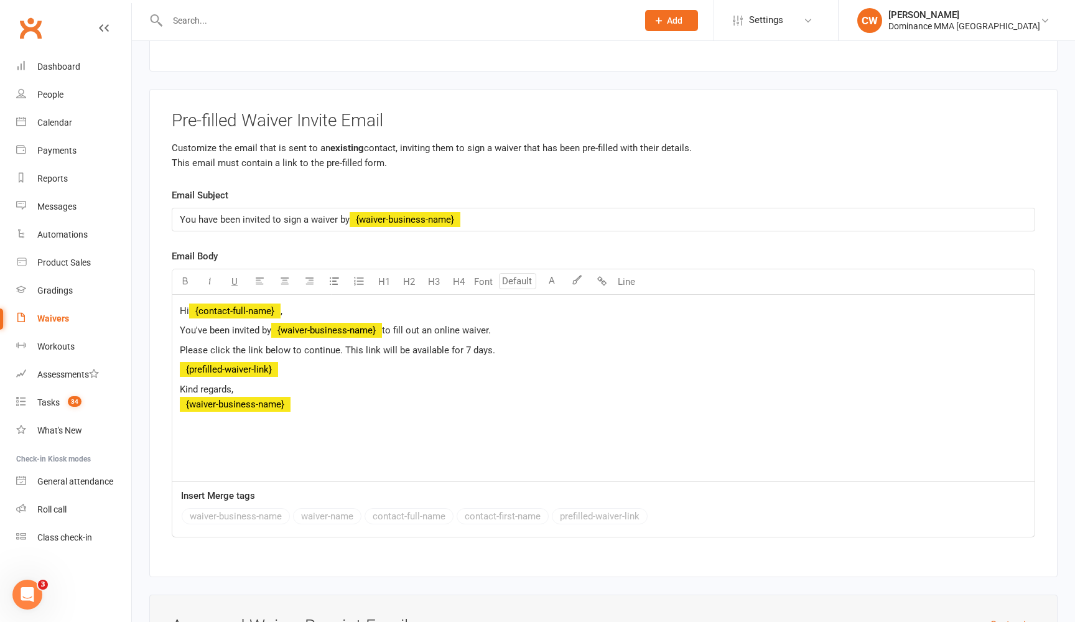
scroll to position [5099, 0]
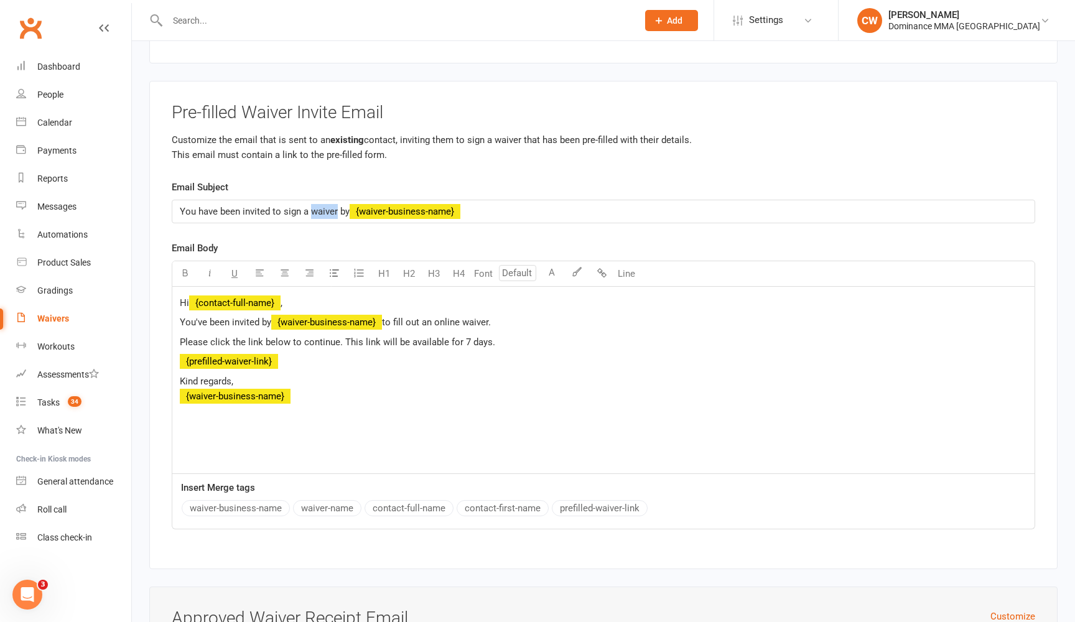
drag, startPoint x: 337, startPoint y: 190, endPoint x: 312, endPoint y: 189, distance: 24.9
click at [312, 206] on span "You have been invited to sign a waiver by" at bounding box center [265, 211] width 170 height 11
click at [301, 296] on p "Hi ﻿ {contact-full-name} ," at bounding box center [604, 303] width 848 height 15
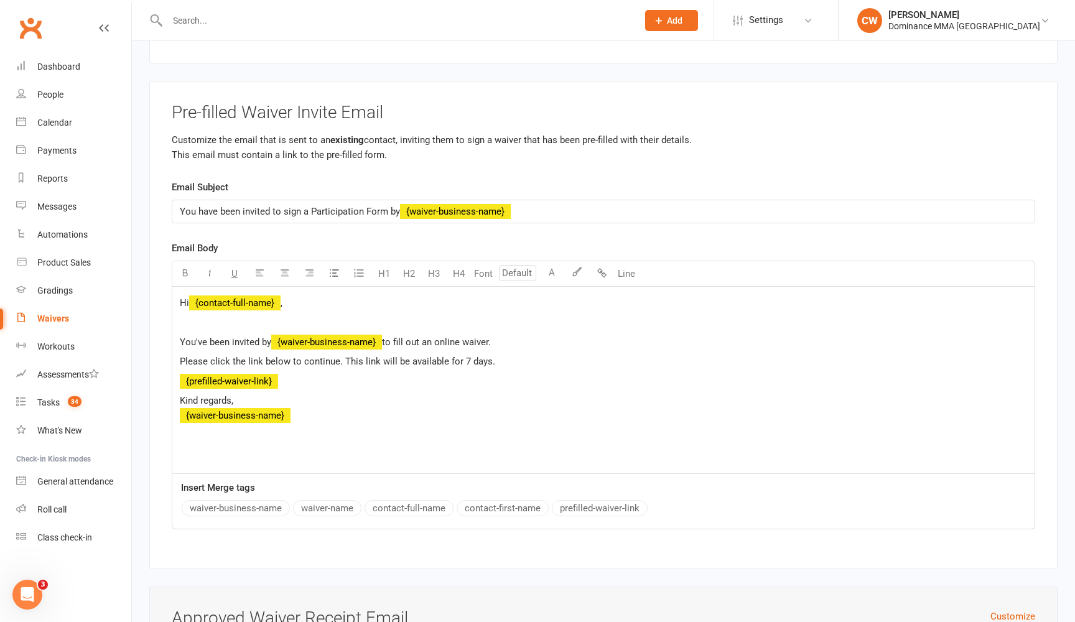
drag, startPoint x: 500, startPoint y: 324, endPoint x: 469, endPoint y: 322, distance: 31.8
click at [469, 335] on p "You've been invited by ﻿ {waiver-business-name} to fill out an online waiver." at bounding box center [604, 342] width 848 height 15
click at [370, 206] on span "You have been invited to sign a Participation Form by" at bounding box center [290, 211] width 220 height 11
click at [314, 206] on span "You have been invited to sign a Participation form by" at bounding box center [289, 211] width 218 height 11
click at [524, 354] on p "Please click the link below to continue. This link will be available for 7 days." at bounding box center [604, 361] width 848 height 15
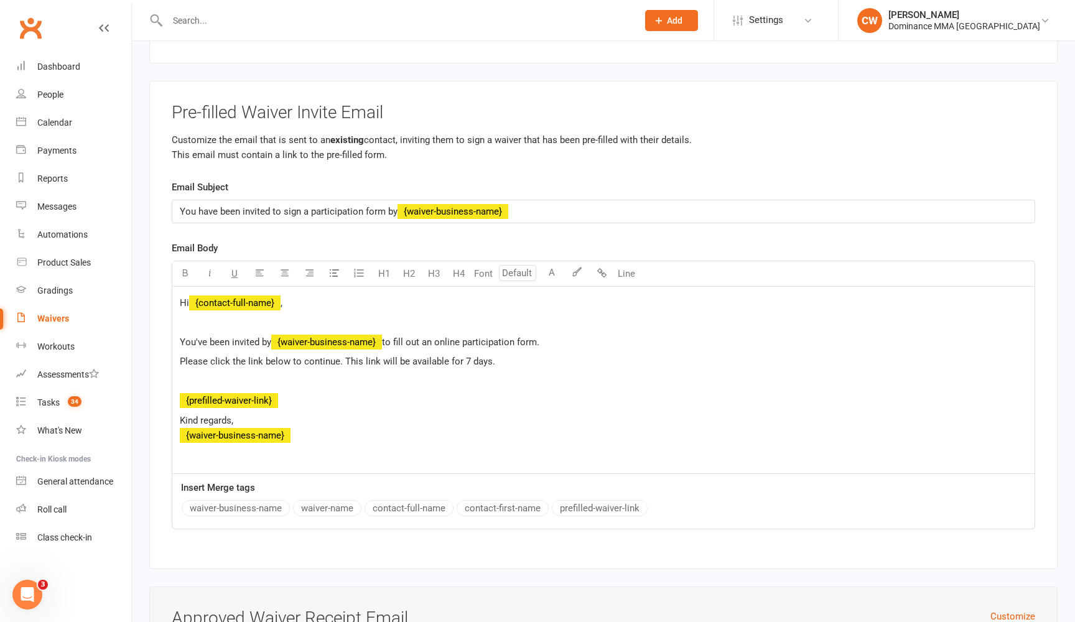
scroll to position [5101, 0]
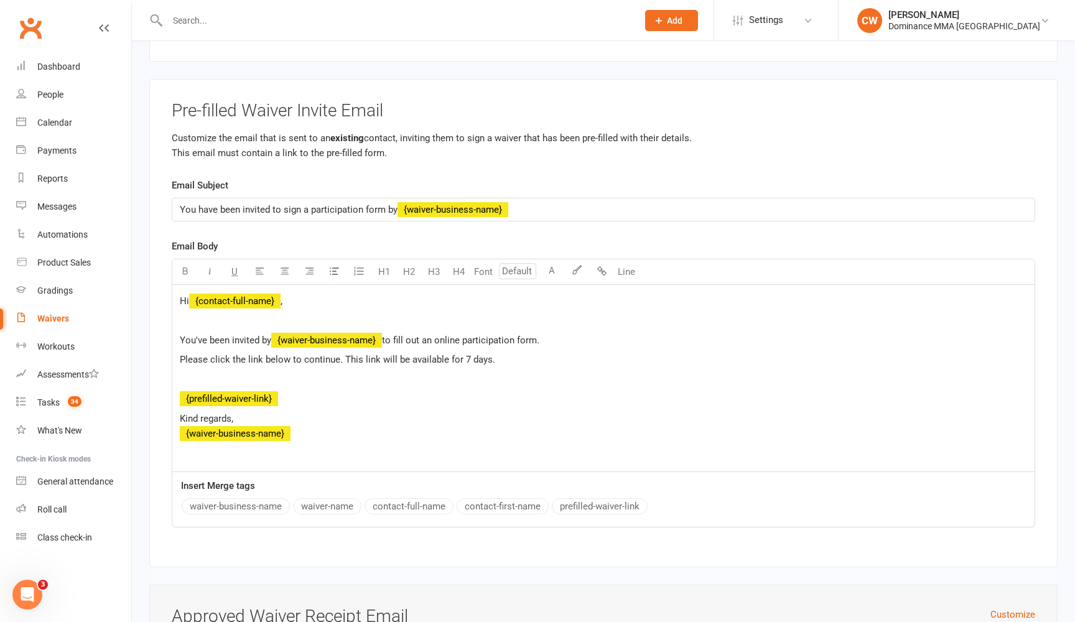
click at [301, 391] on p "﻿ {prefilled-waiver-link}" at bounding box center [604, 398] width 848 height 15
click at [180, 413] on span "Kind regards," at bounding box center [207, 418] width 54 height 11
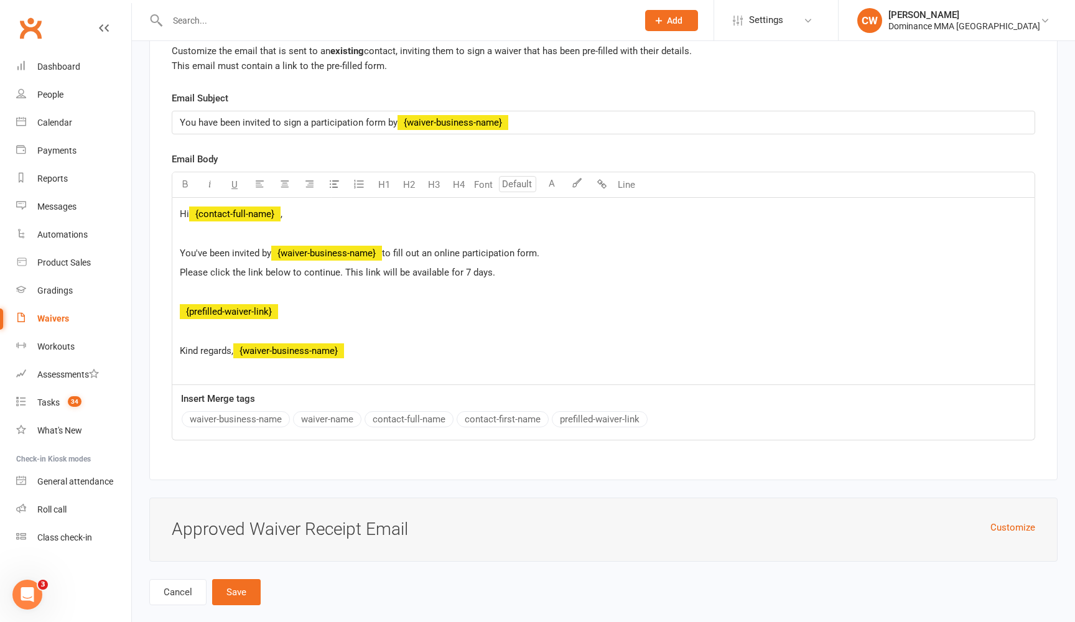
scroll to position [5188, 0]
click at [1013, 521] on button "Customize" at bounding box center [1013, 528] width 45 height 15
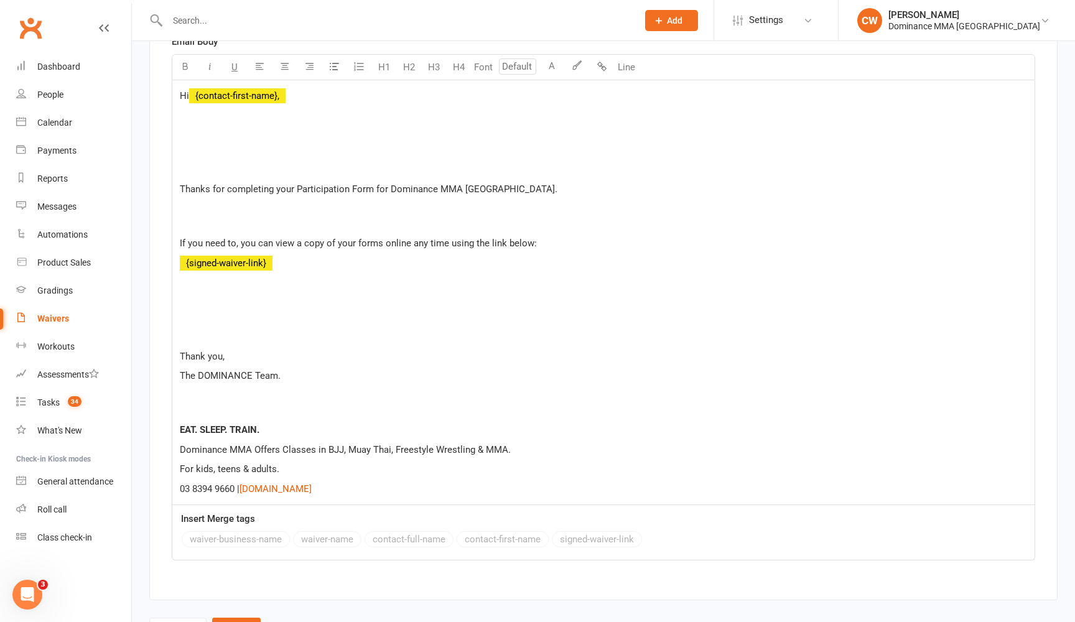
scroll to position [5817, 0]
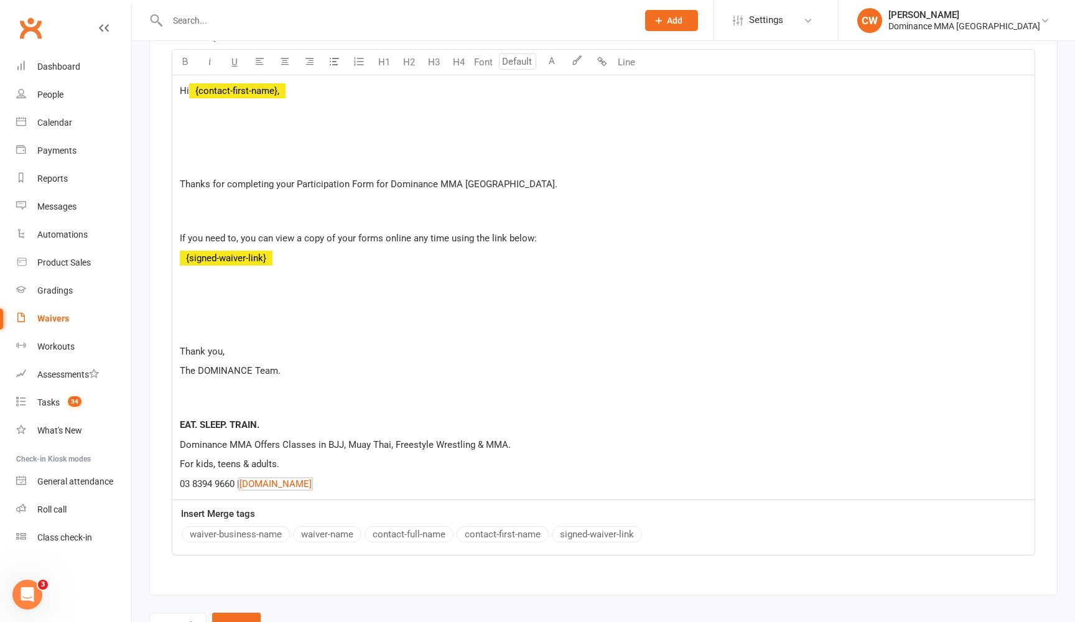
drag, startPoint x: 365, startPoint y: 466, endPoint x: 192, endPoint y: 389, distance: 190.0
click at [192, 389] on div "Hi ﻿ {contact-first-name}, ﻿ ﻿ Thanks for completing your Participation Form fo…" at bounding box center [603, 287] width 863 height 425
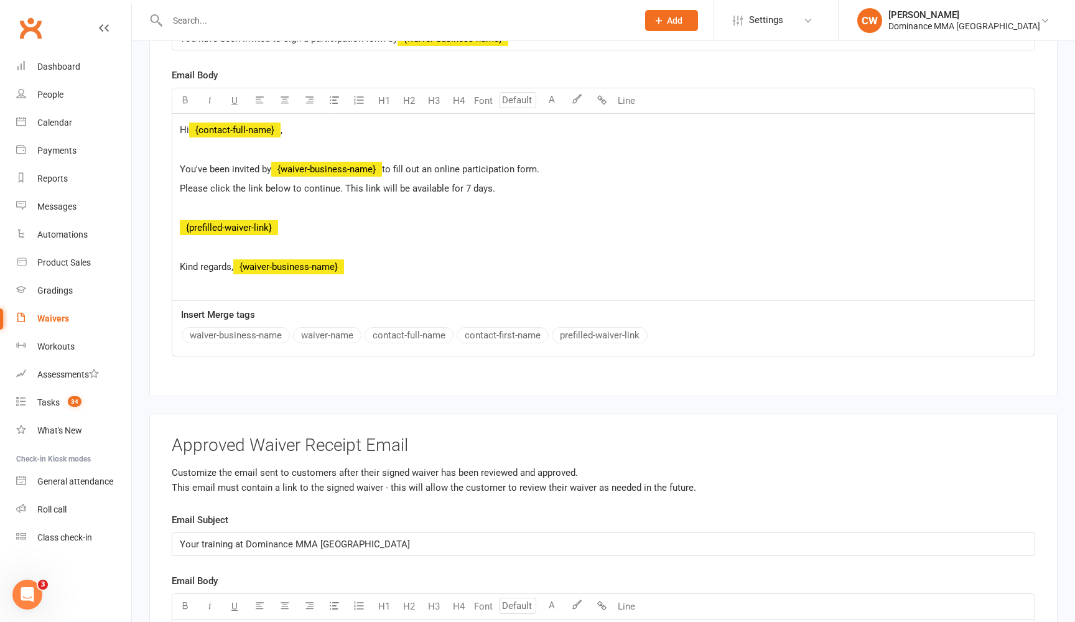
scroll to position [5247, 0]
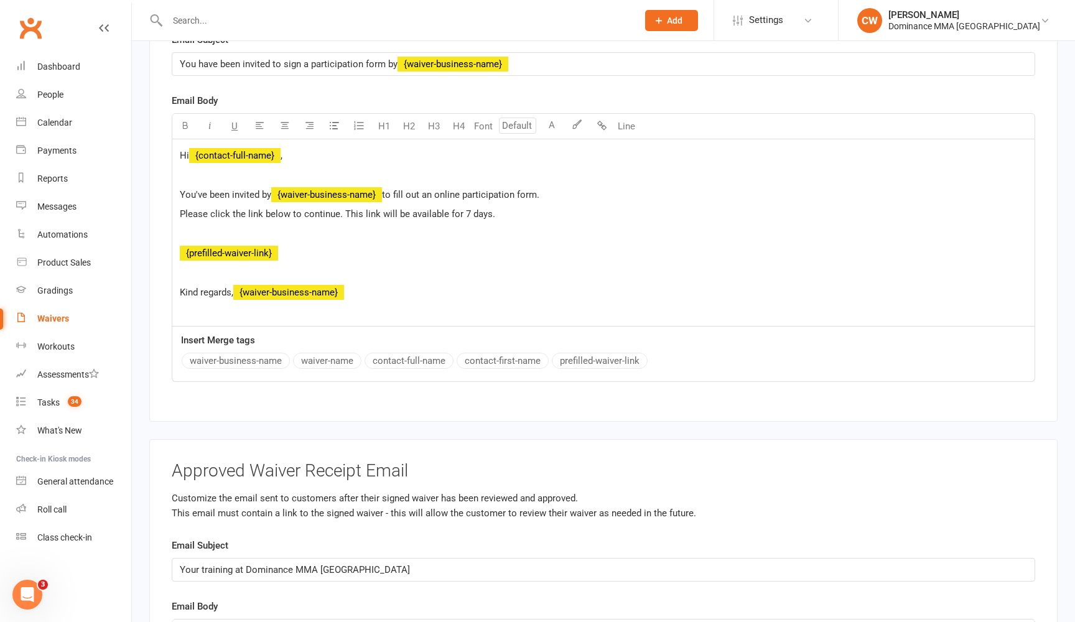
click at [324, 290] on p "Kind regards, ﻿ {waiver-business-name} ﻿" at bounding box center [604, 292] width 848 height 15
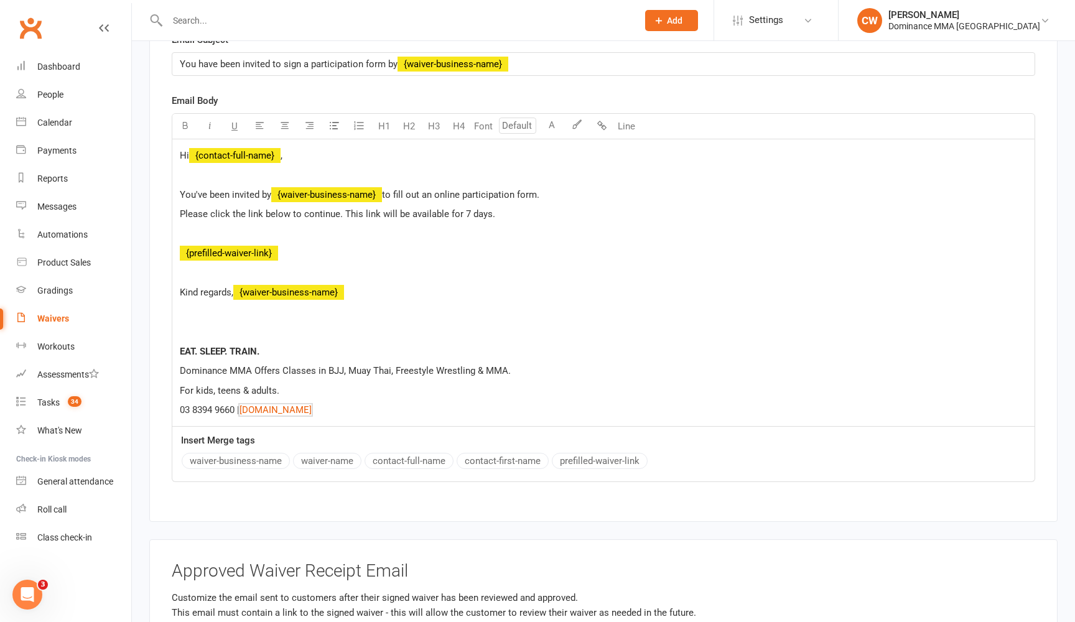
click at [241, 324] on p "﻿" at bounding box center [604, 331] width 848 height 15
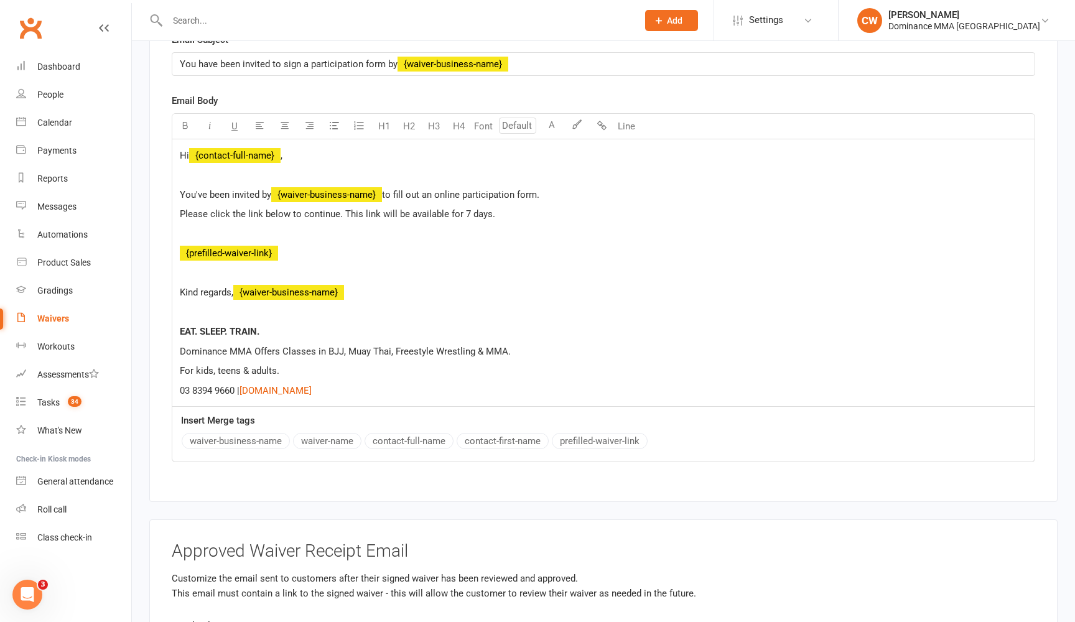
click at [217, 266] on p "﻿" at bounding box center [604, 273] width 848 height 15
click at [215, 227] on p "﻿" at bounding box center [604, 234] width 848 height 15
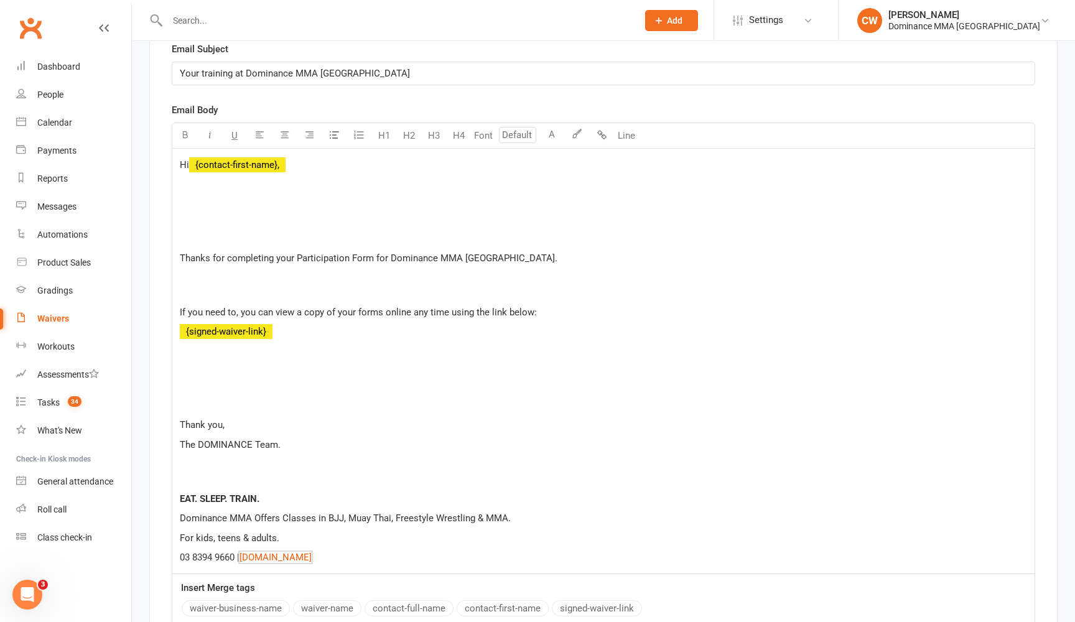
scroll to position [5805, 0]
drag, startPoint x: 273, startPoint y: 230, endPoint x: 254, endPoint y: 189, distance: 45.7
click at [255, 189] on div "Hi ﻿ {contact-first-name}, ﻿ ﻿ Thanks for completing your Participation Form fo…" at bounding box center [603, 360] width 863 height 425
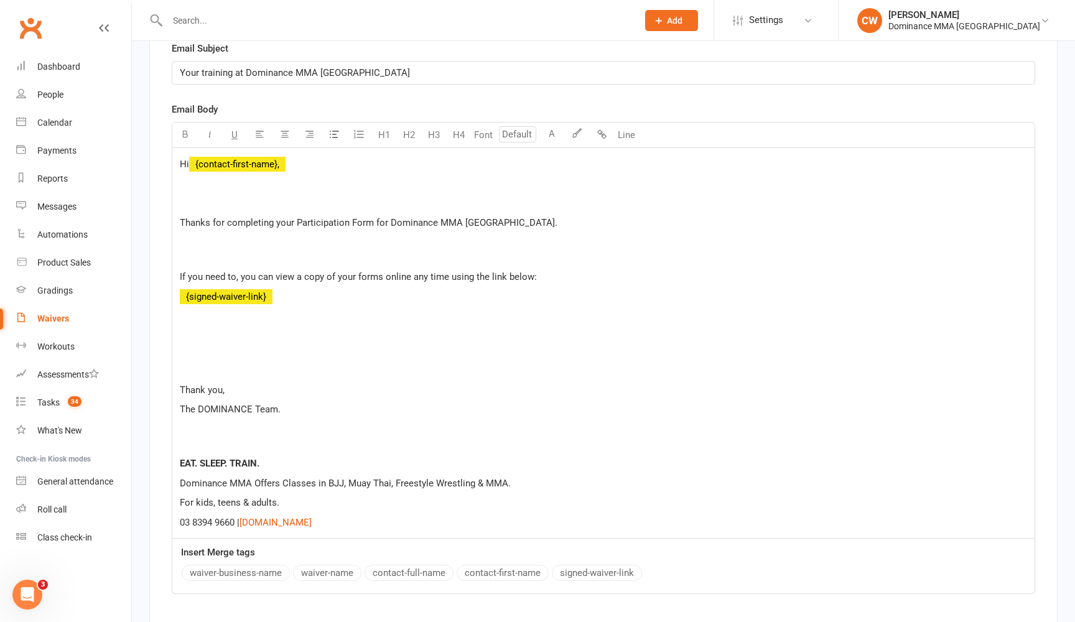
click at [234, 196] on p "﻿" at bounding box center [604, 203] width 848 height 15
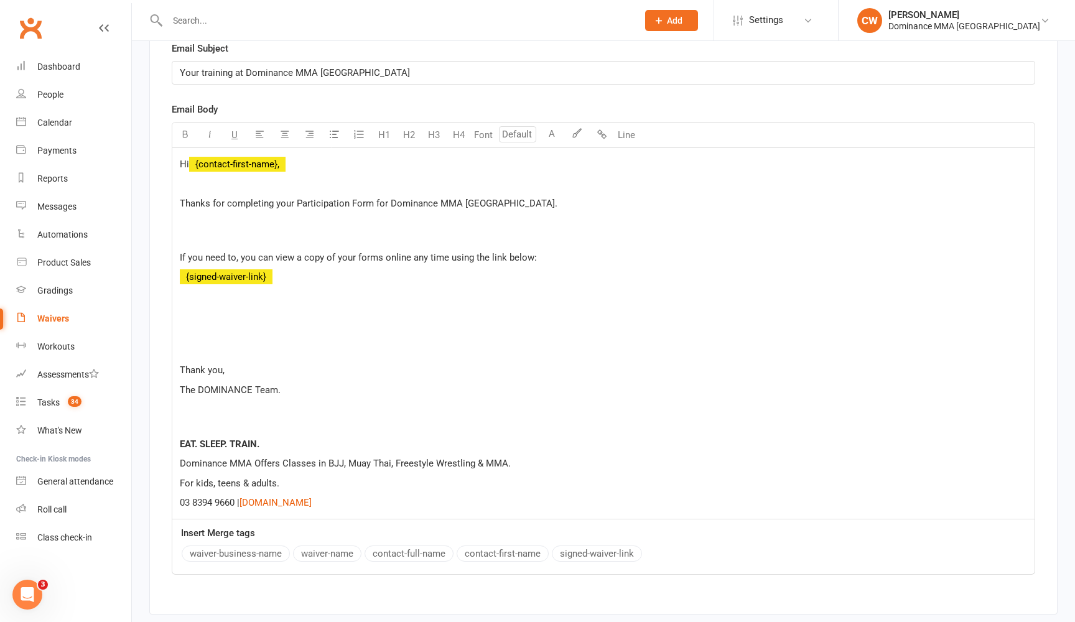
click at [222, 250] on p "If you need to, you can view a copy of your forms online any time using the lin…" at bounding box center [604, 257] width 848 height 15
click at [213, 238] on p at bounding box center [604, 230] width 848 height 30
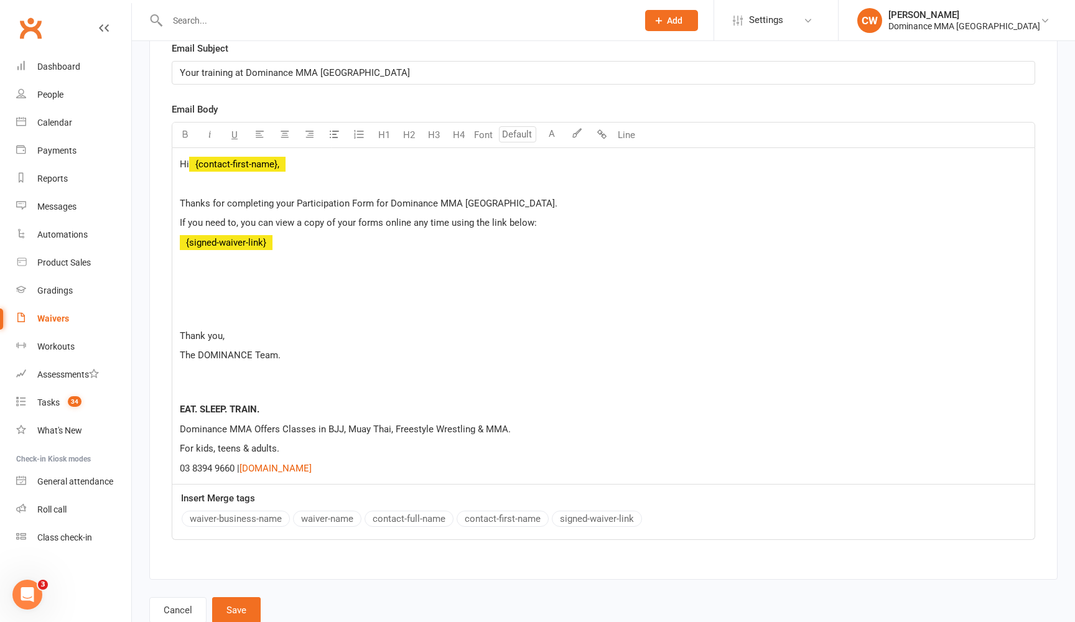
click at [197, 299] on p at bounding box center [604, 289] width 848 height 30
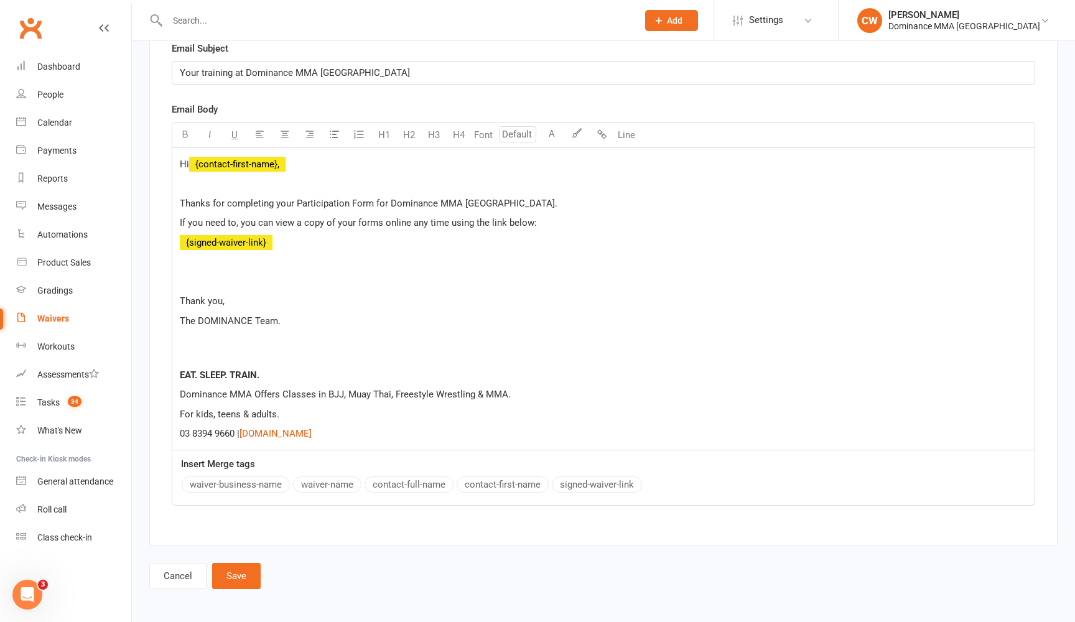
click at [202, 278] on p "﻿" at bounding box center [604, 281] width 848 height 15
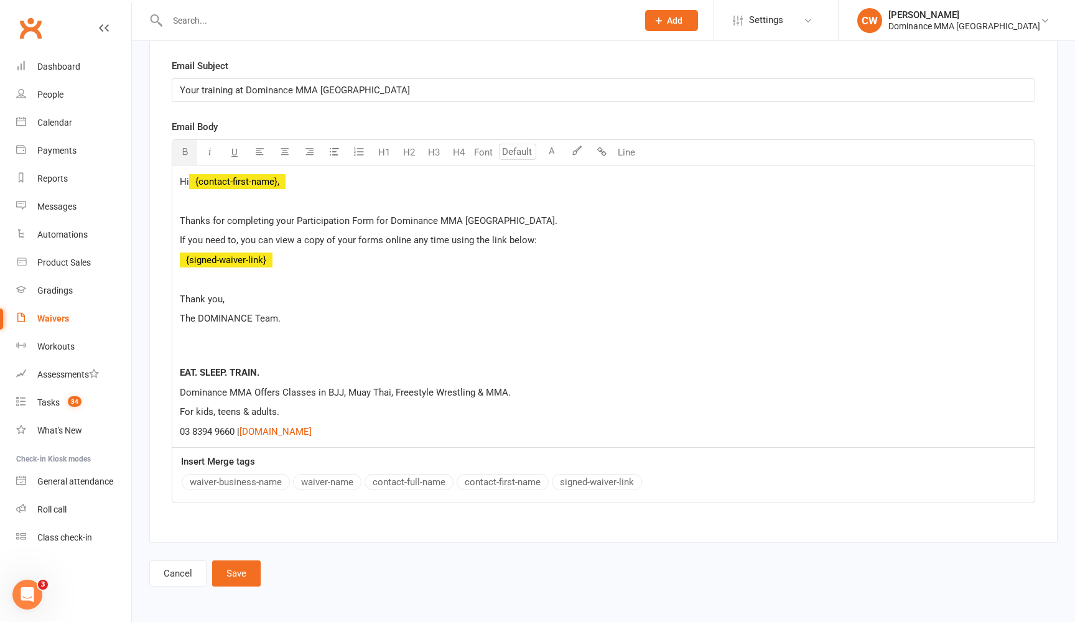
click at [200, 342] on div "Hi ﻿ {contact-first-name}, ﻿ ﻿ Thanks for completing your Participation Form fo…" at bounding box center [603, 307] width 863 height 282
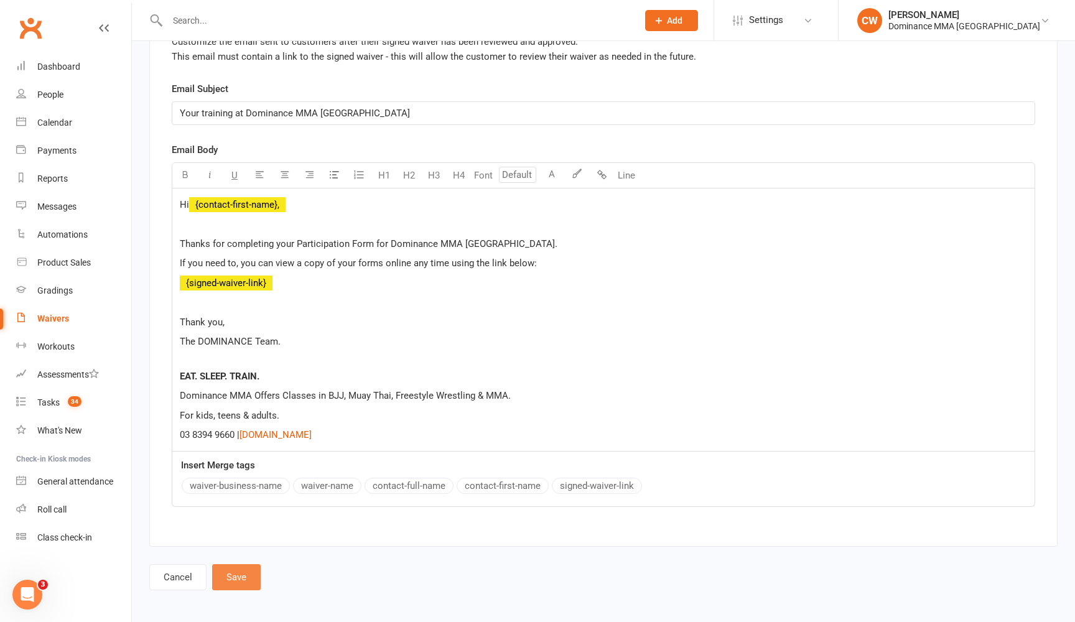
scroll to position [5763, 0]
click at [235, 582] on button "Save" at bounding box center [236, 578] width 49 height 26
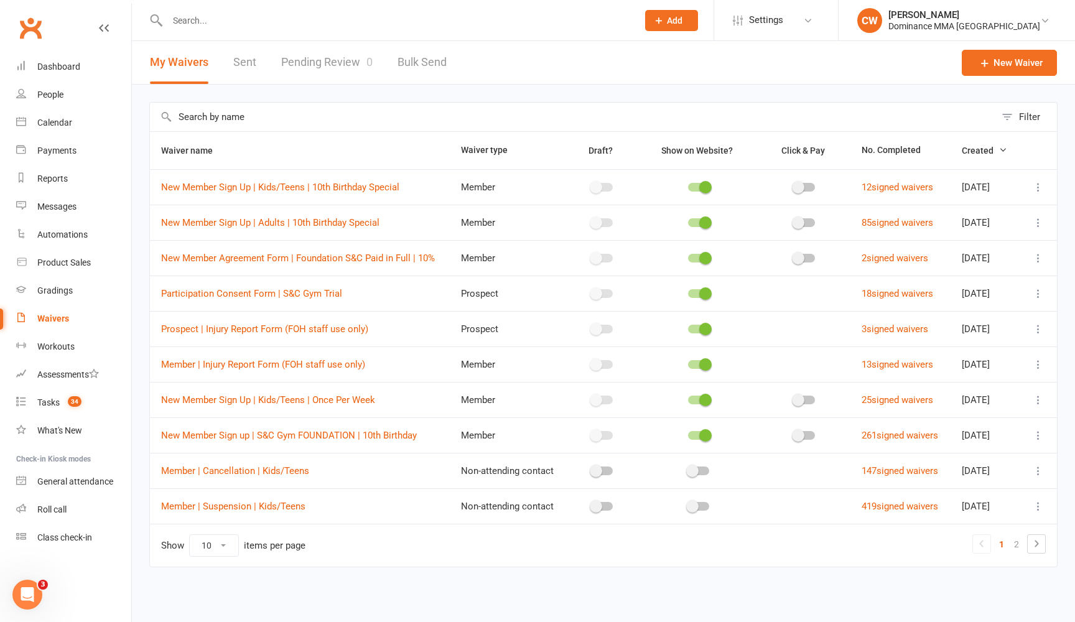
click at [296, 139] on th "Waiver name" at bounding box center [300, 150] width 300 height 37
click at [296, 123] on input "text" at bounding box center [573, 117] width 846 height 29
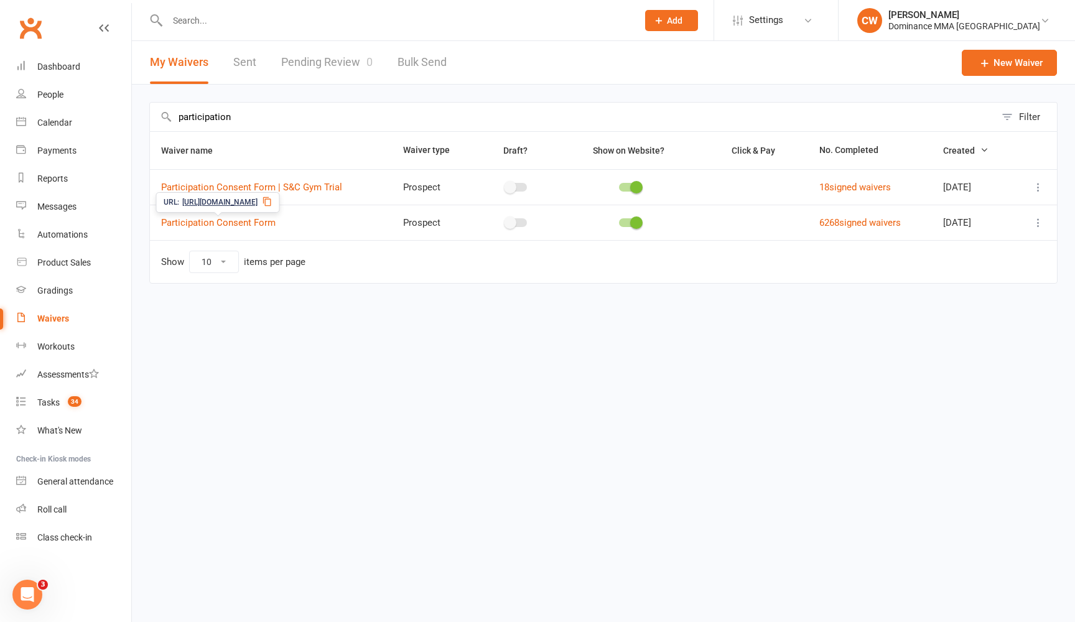
type input "participation"
click at [1036, 218] on icon at bounding box center [1038, 223] width 12 height 12
click at [978, 300] on link "Copy external link to clipboard" at bounding box center [972, 296] width 146 height 25
click at [229, 222] on link "Participation Consent Form" at bounding box center [218, 222] width 115 height 11
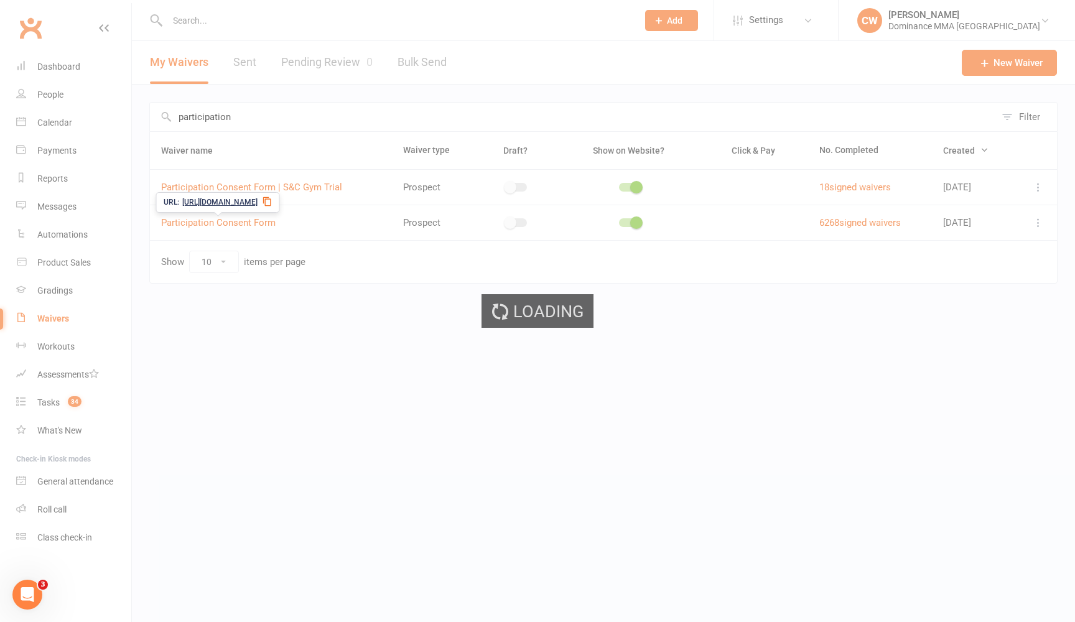
select select "applies_to_attending_signees"
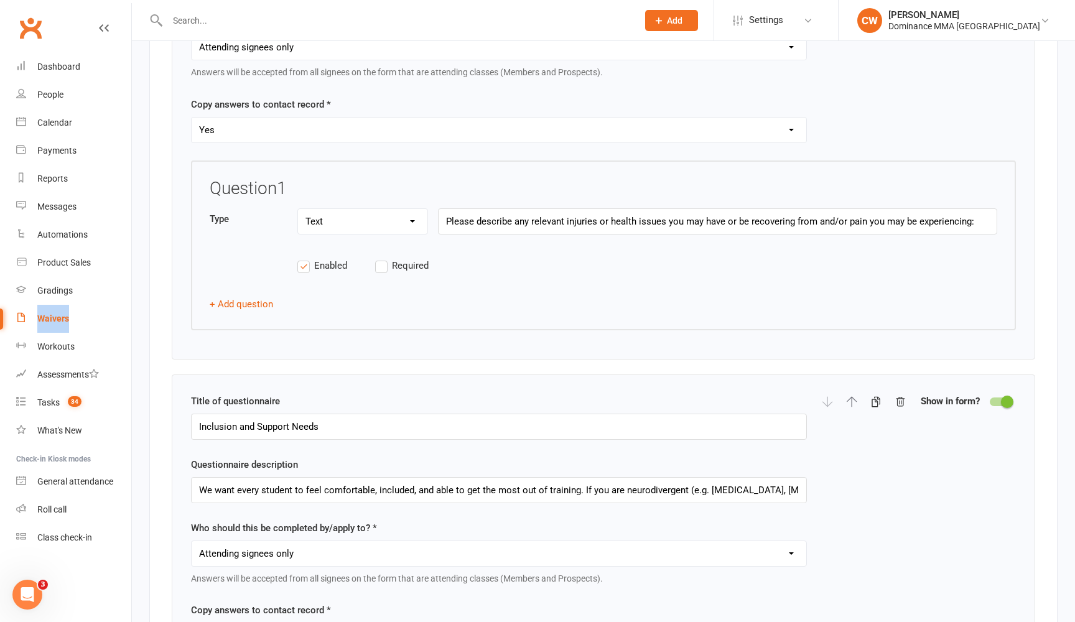
scroll to position [1851, 0]
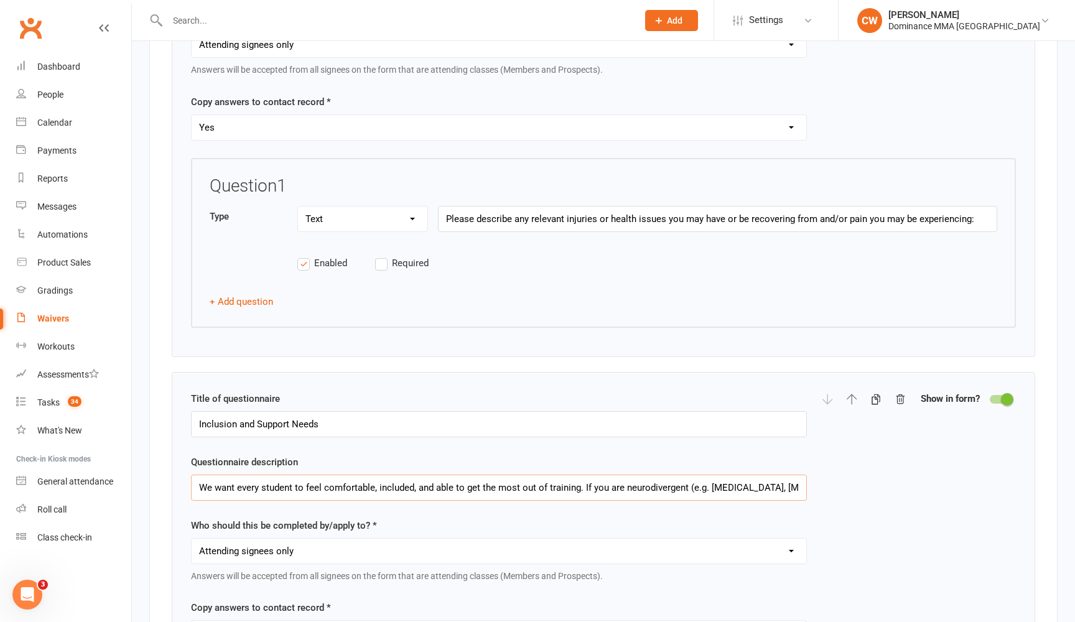
click at [546, 479] on input "We want every student to feel comfortable, included, and able to get the most o…" at bounding box center [499, 488] width 616 height 26
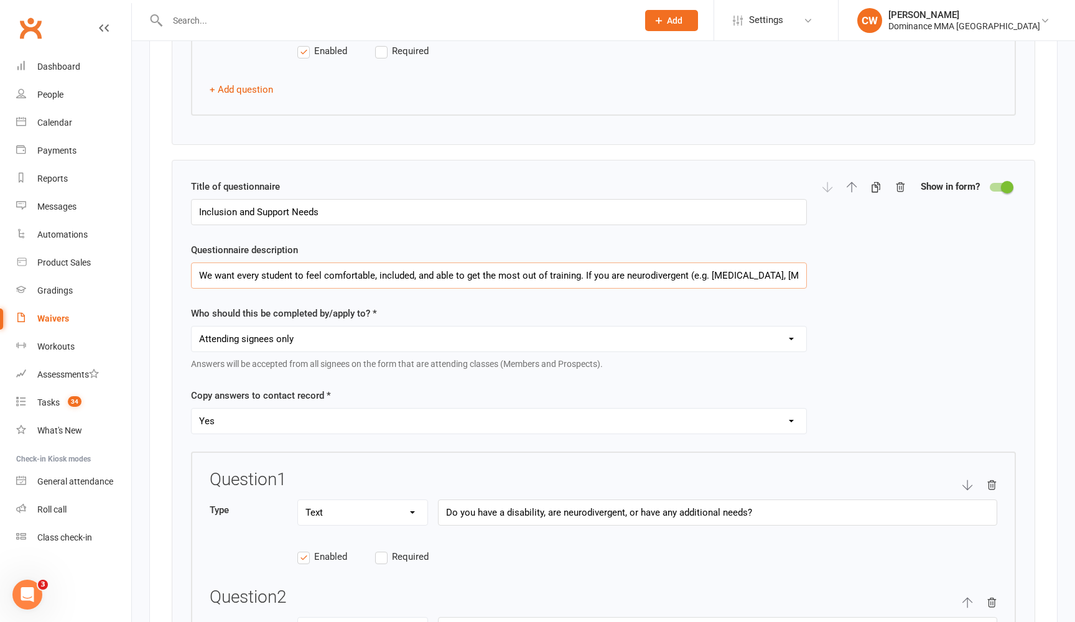
scroll to position [2066, 0]
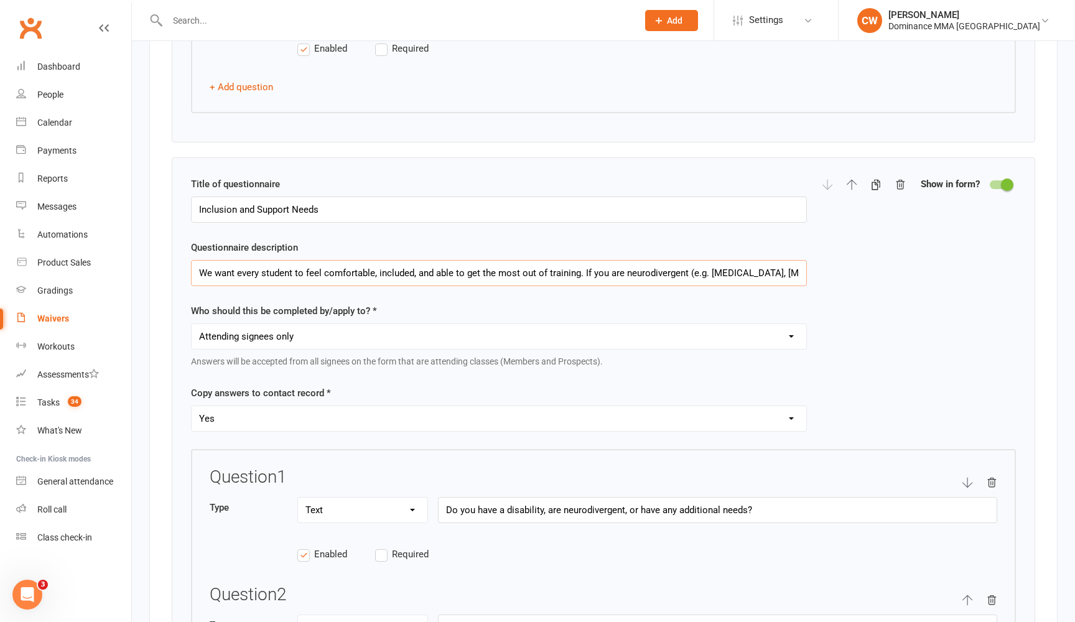
paste input "Please list any disability, neurodivergence, or additional needs you would like…"
type input "We want every student to feel comfortable, included, and able to get the most o…"
click at [521, 497] on input "Do you have a disability, are neurodivergent, or have any additional needs?" at bounding box center [717, 510] width 559 height 26
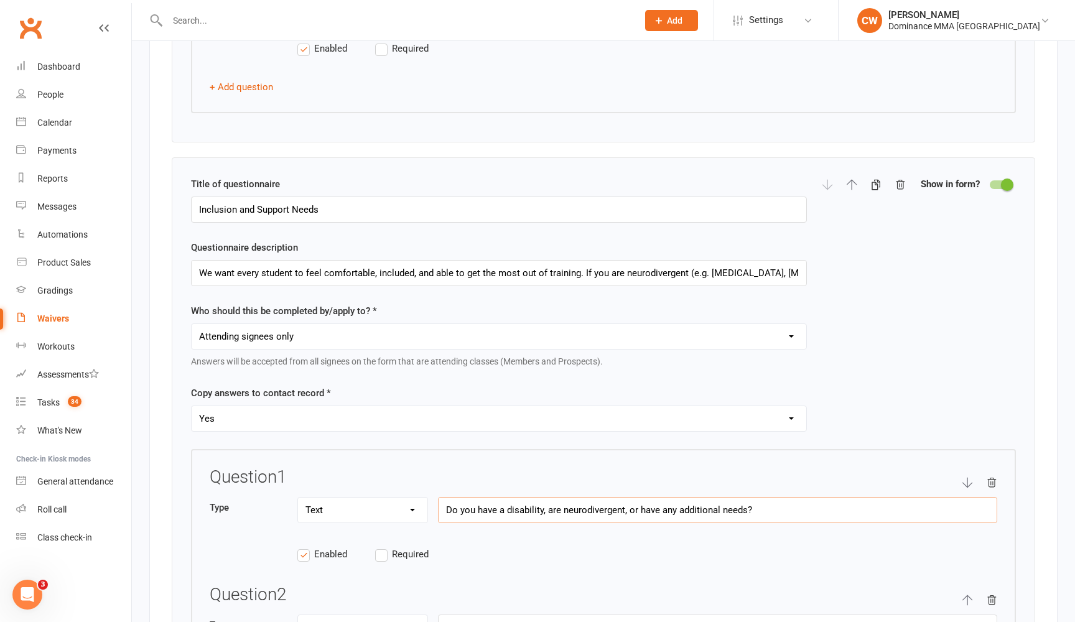
paste input "Please list any disability, neurodivergence, or additional needs you would like…"
click at [667, 497] on input "Please list any disability, neurodivergence, or additional needs you would like…" at bounding box center [717, 510] width 559 height 26
click at [752, 497] on input "Please list any disability, neurodivergence, or additional needs you would like…" at bounding box center [717, 510] width 559 height 26
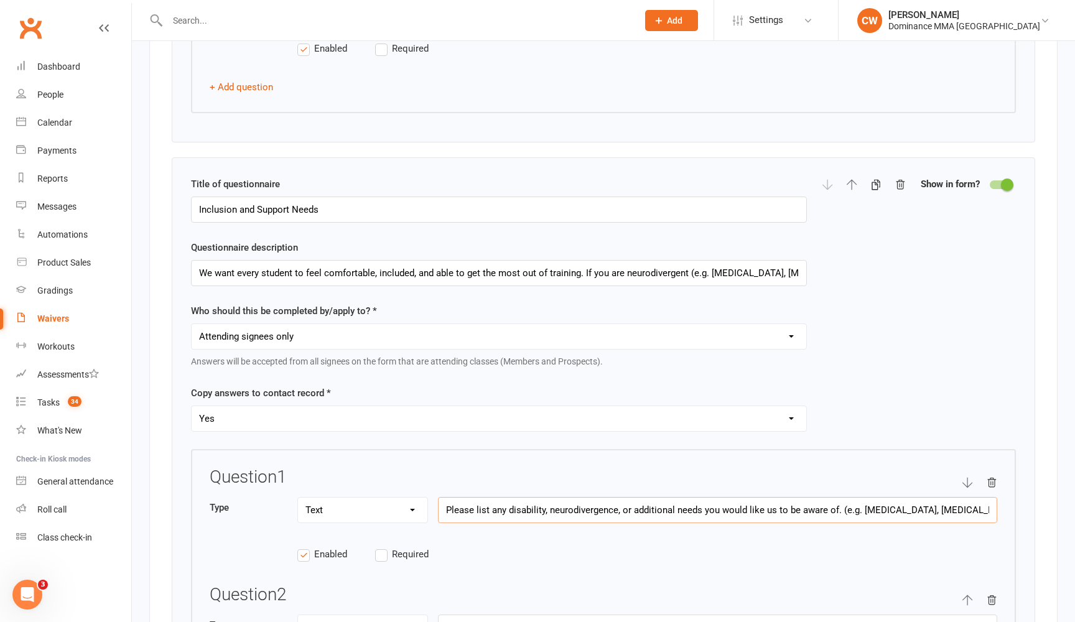
drag, startPoint x: 742, startPoint y: 496, endPoint x: 992, endPoint y: 492, distance: 249.6
click at [992, 497] on input "Please list any disability, neurodivergence, or additional needs you would like…" at bounding box center [717, 510] width 559 height 26
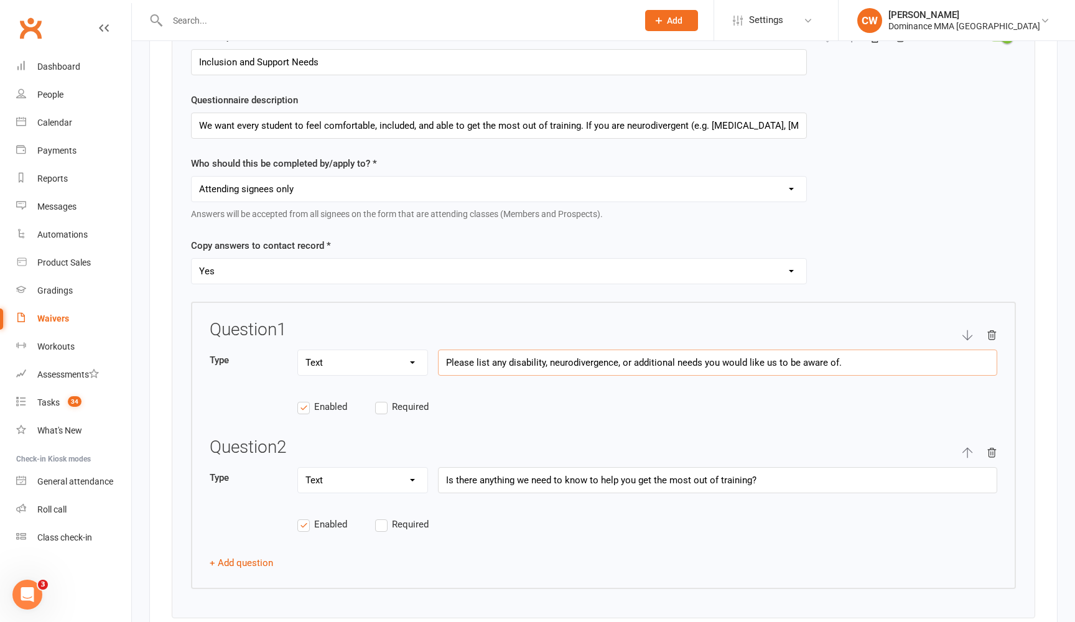
scroll to position [2199, 0]
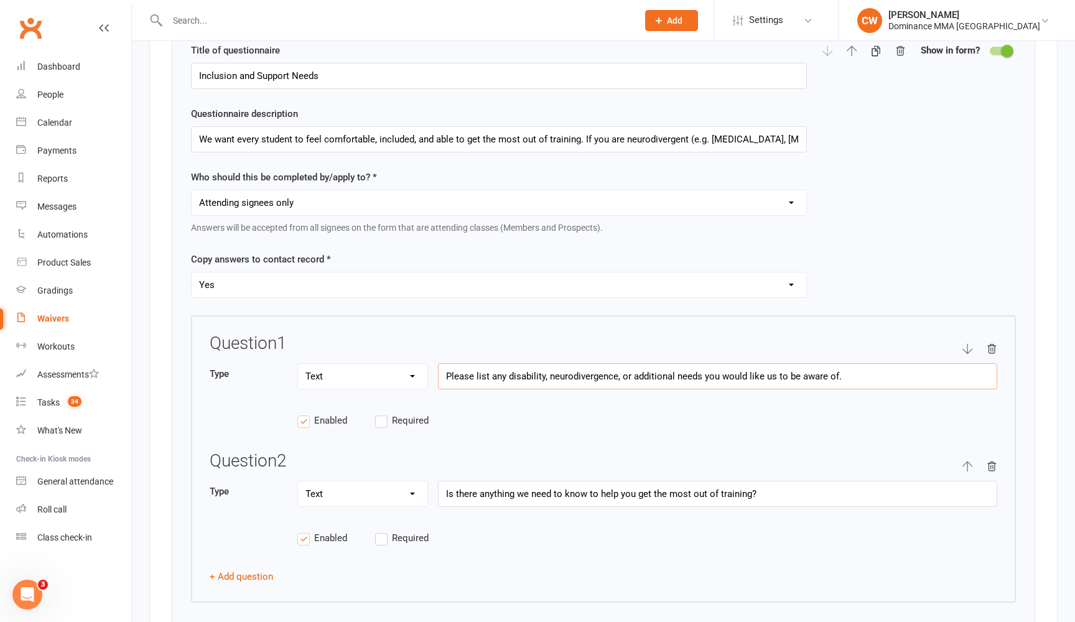
type input "Please list any disability, neurodivergence, or additional needs you would like…"
click at [455, 126] on input "We want every student to feel comfortable, included, and able to get the most o…" at bounding box center [499, 139] width 616 height 26
paste input "text"
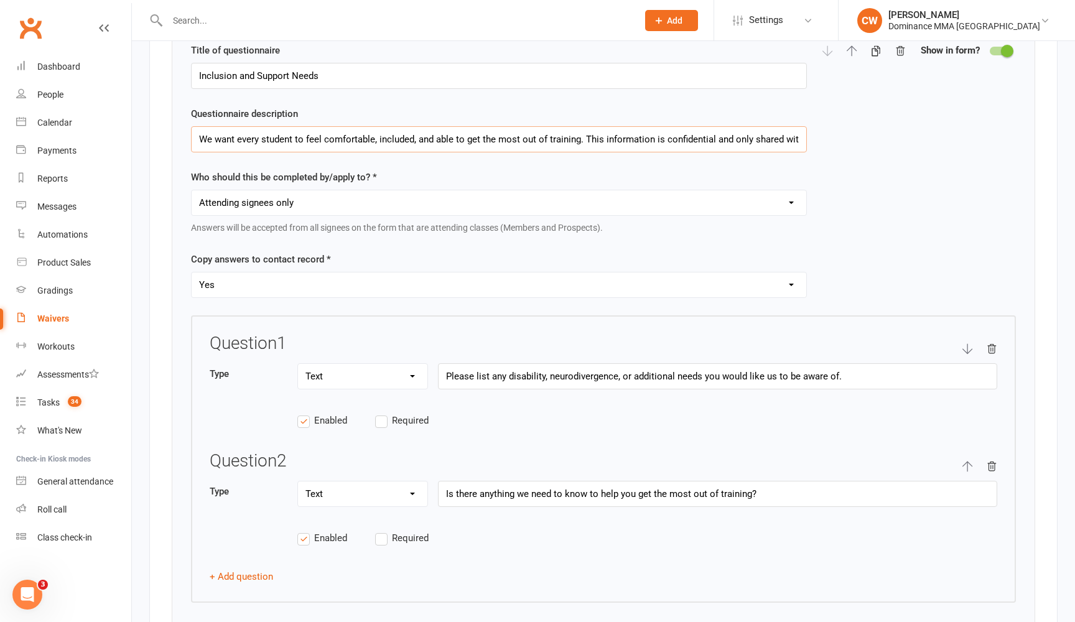
type input "We want every student to feel comfortable, included, and able to get the most o…"
click at [642, 363] on input "Please list any disability, neurodivergence, or additional needs you would like…" at bounding box center [717, 376] width 559 height 26
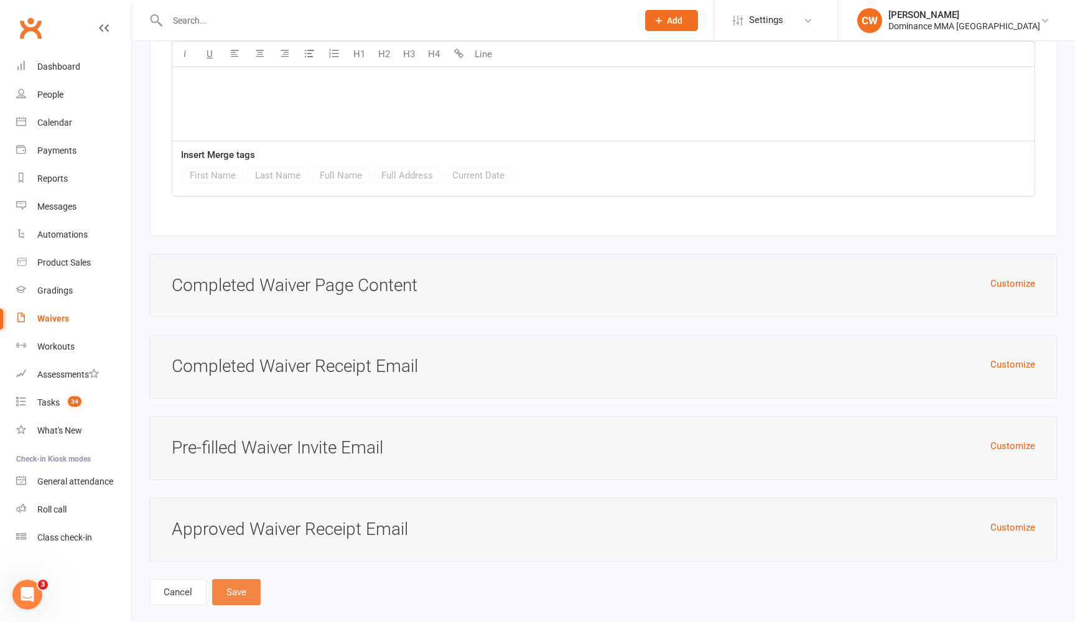
scroll to position [4170, 0]
click at [242, 580] on button "Save" at bounding box center [236, 593] width 49 height 26
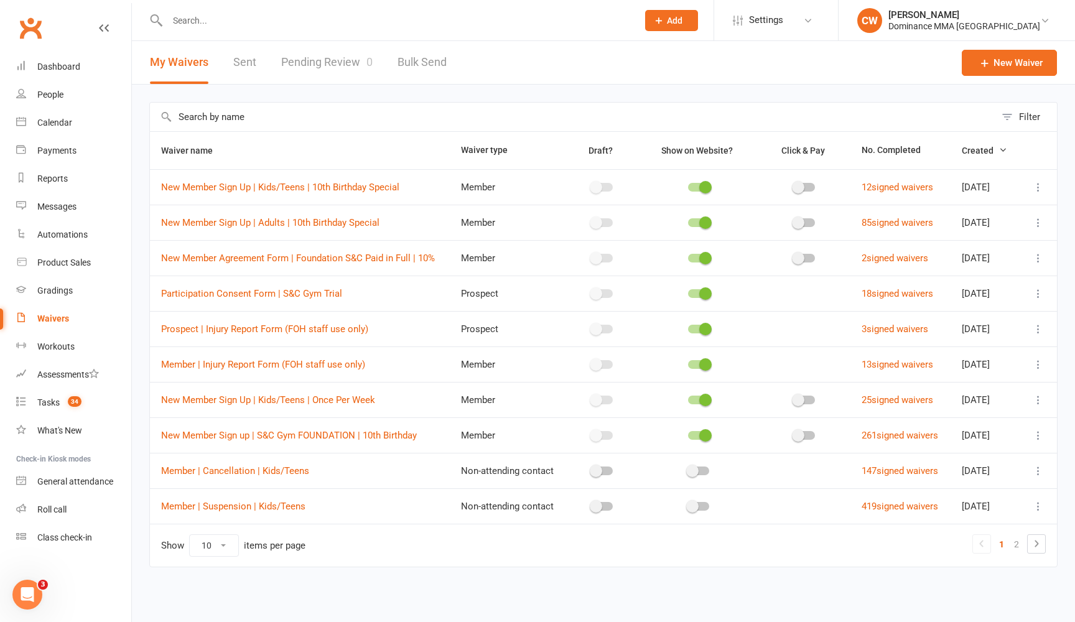
click at [327, 115] on input "text" at bounding box center [573, 117] width 846 height 29
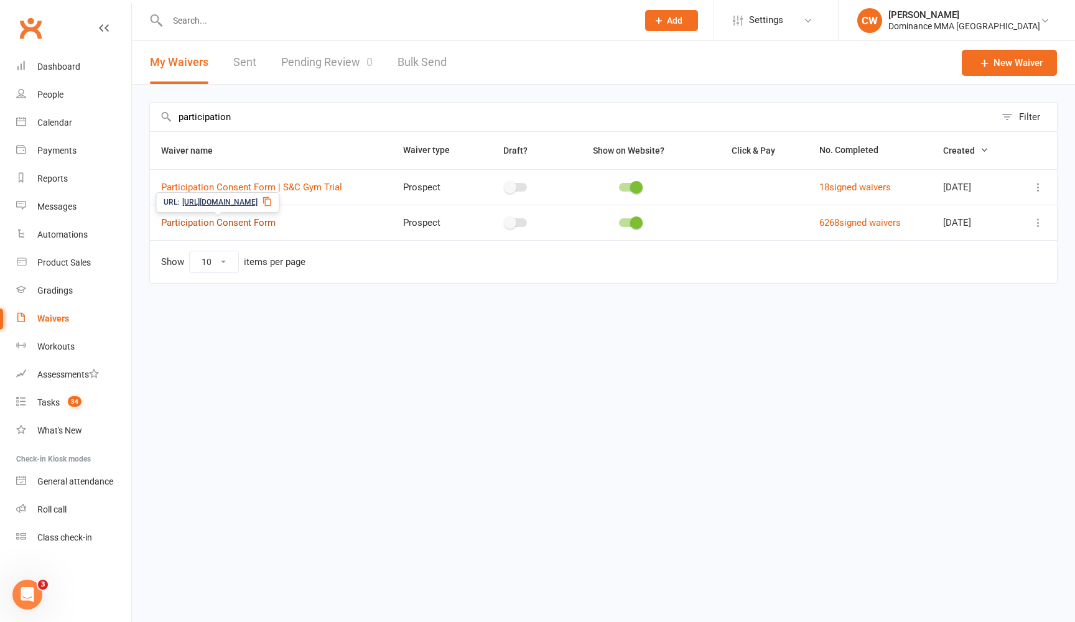
type input "participation"
click at [251, 224] on link "Participation Consent Form" at bounding box center [218, 222] width 115 height 11
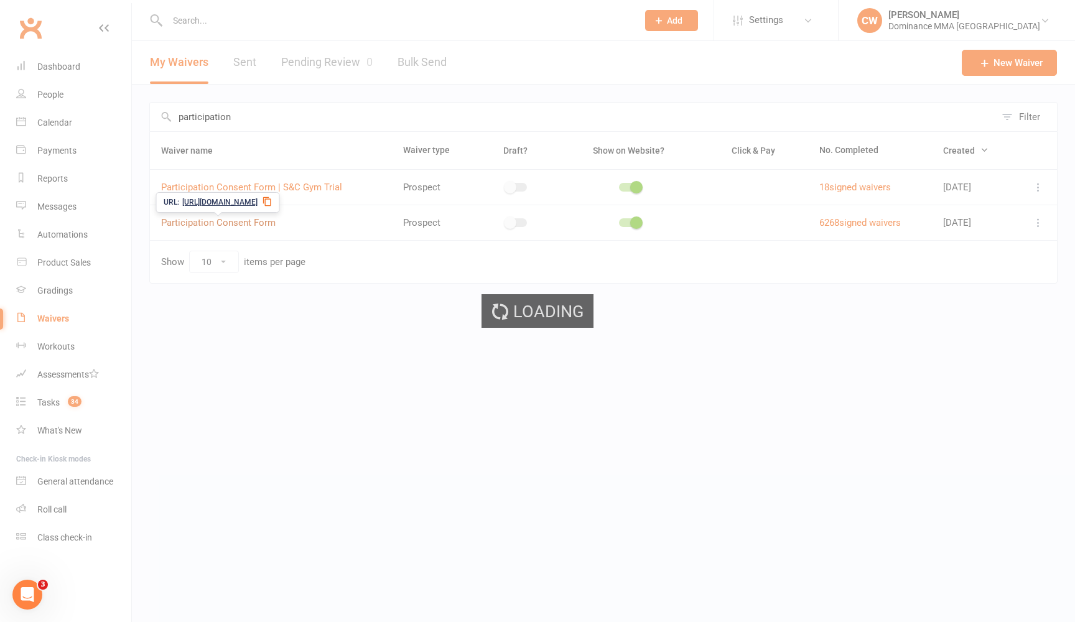
select select "applies_to_attending_signees"
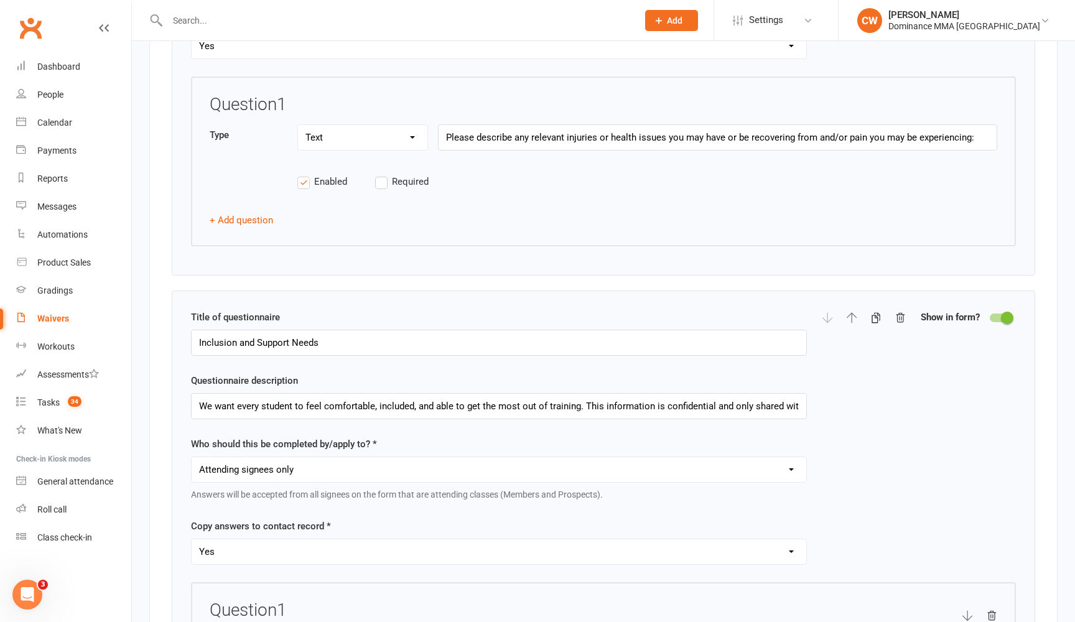
scroll to position [1933, 0]
click at [329, 393] on input "We want every student to feel comfortable, included, and able to get the most o…" at bounding box center [499, 406] width 616 height 26
paste input "If you are neurodivergent (e.g. autism, ADHD, sensory processing differences), …"
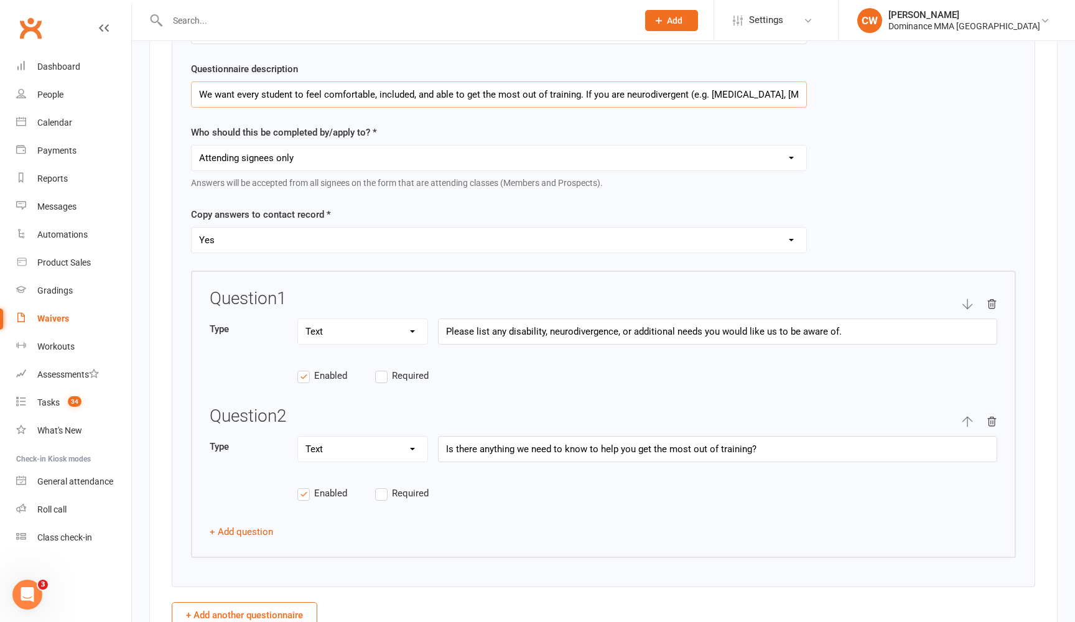
scroll to position [2252, 0]
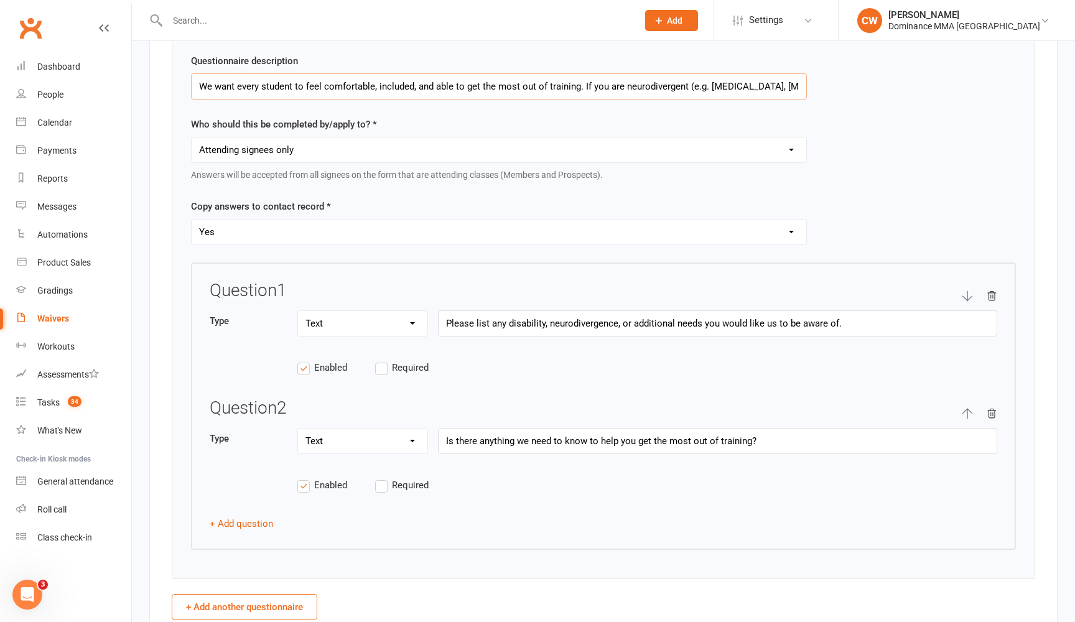
type input "We want every student to feel comfortable, included, and able to get the most o…"
click at [553, 428] on input "Is there anything we need to know to help you get the most out of training?" at bounding box center [717, 441] width 559 height 26
paste input "should know to help support your participation in class?"
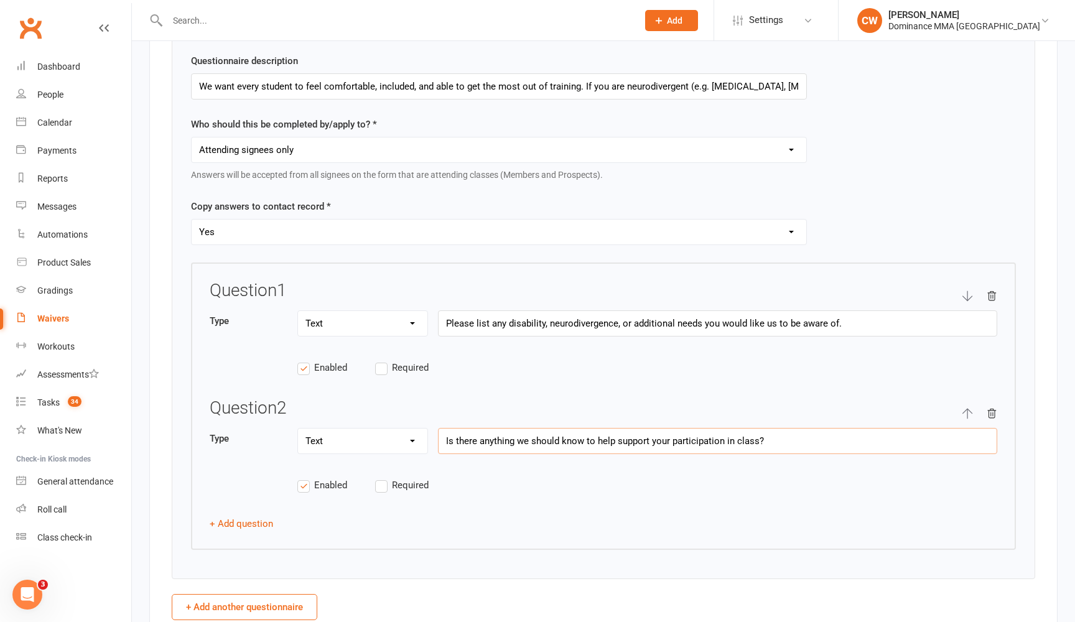
type input "Is there anything we should know to help support your participation in class?"
drag, startPoint x: 311, startPoint y: 580, endPoint x: 311, endPoint y: 622, distance: 41.7
click at [311, 622] on div "Show in form Questionnaires Title of questionnaire Medical History Questionnair…" at bounding box center [603, 28] width 909 height 1230
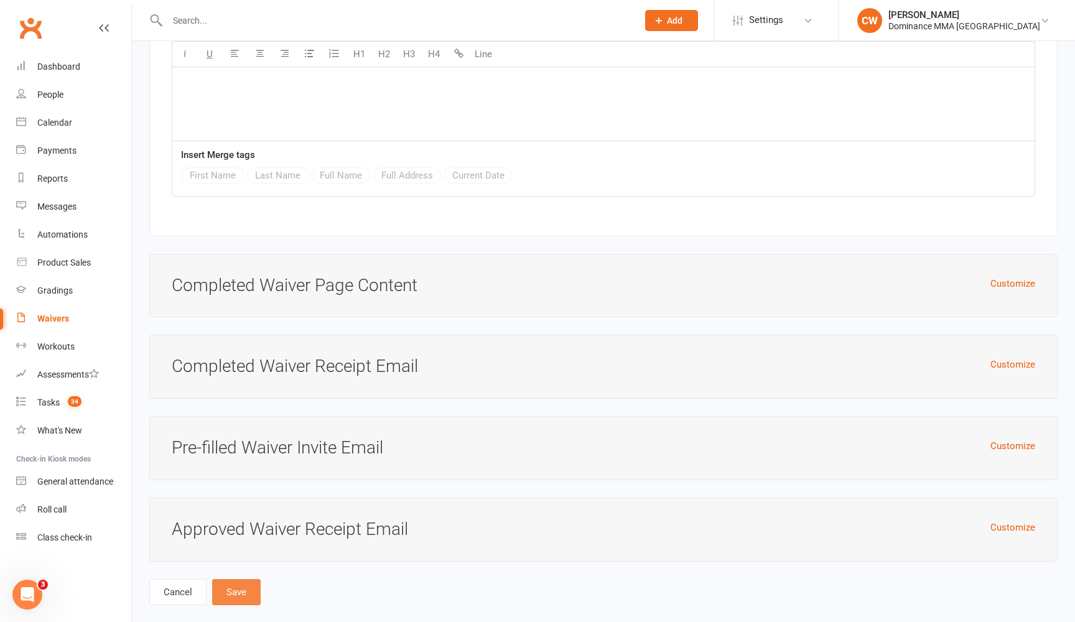
scroll to position [4170, 0]
click at [228, 580] on button "Save" at bounding box center [236, 593] width 49 height 26
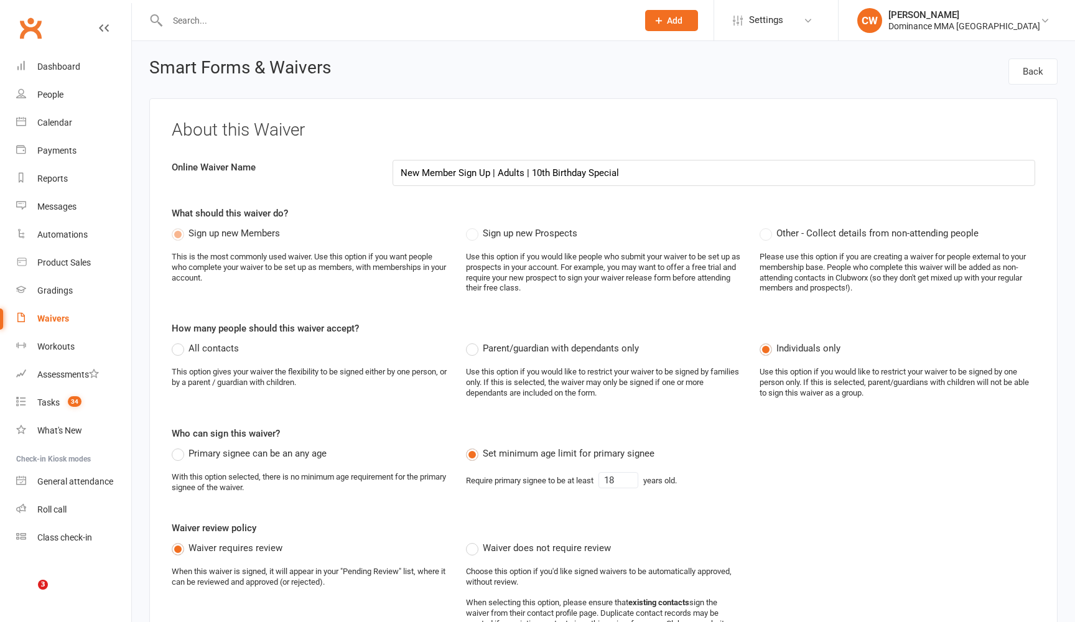
select select "bank_account"
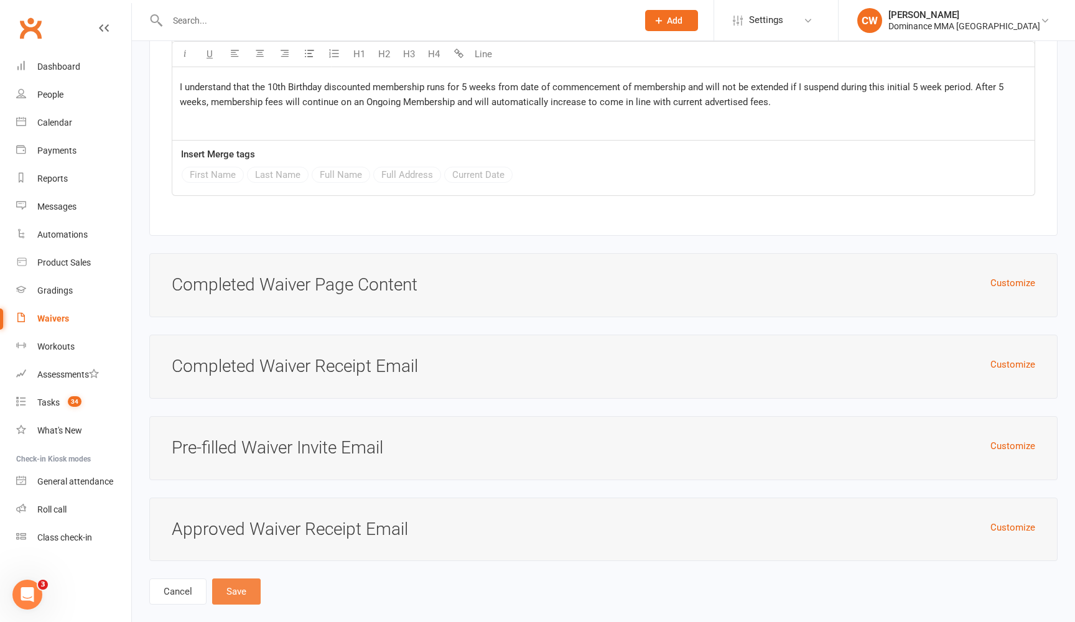
scroll to position [4048, 0]
click at [240, 579] on button "Save" at bounding box center [236, 592] width 49 height 26
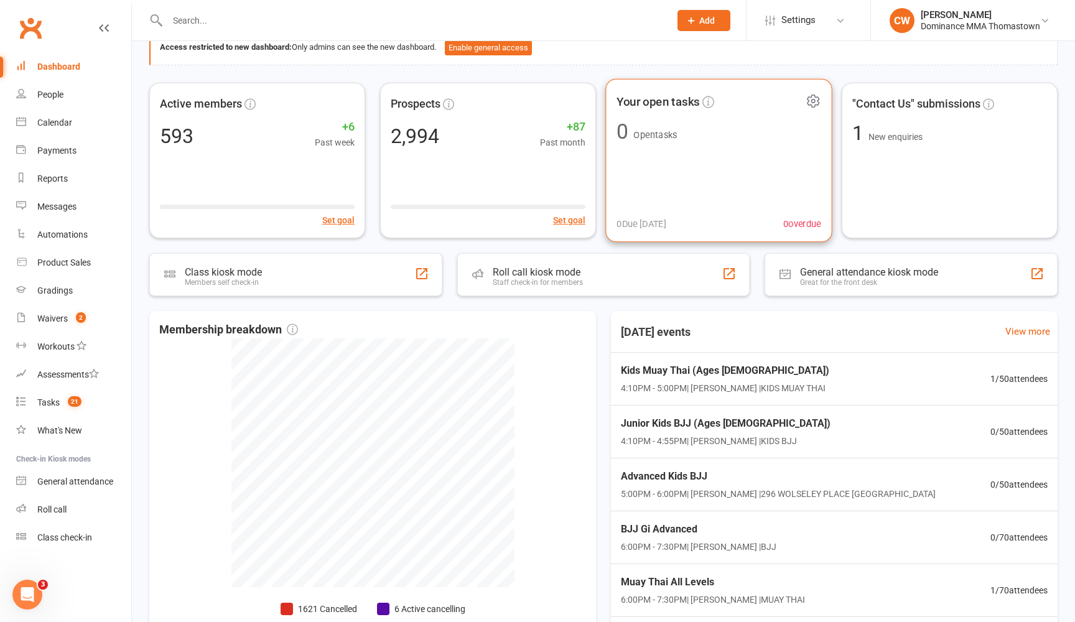
scroll to position [70, 0]
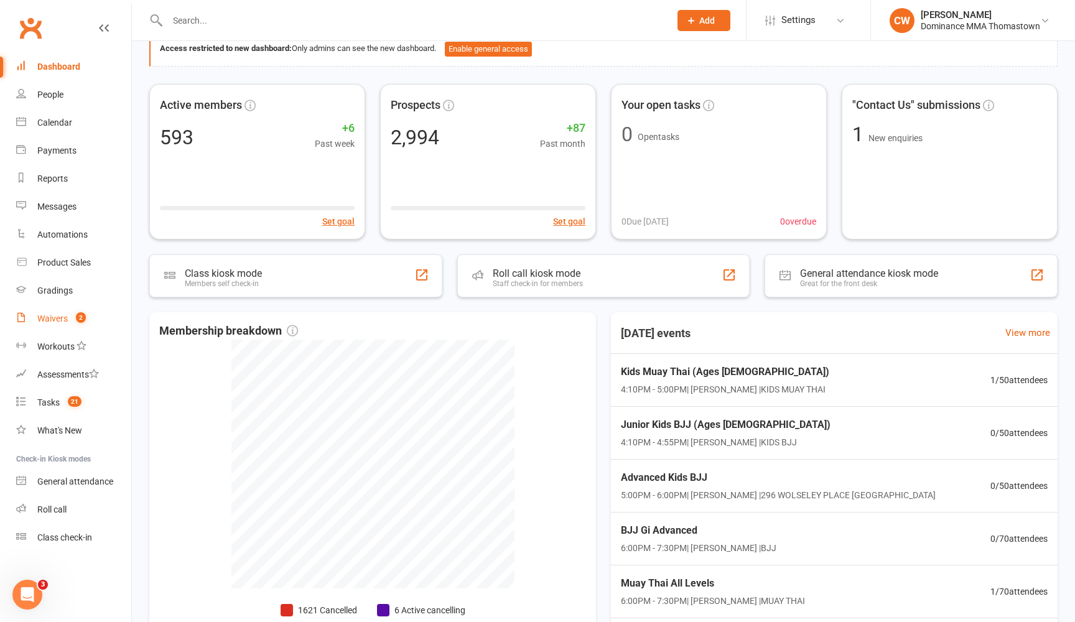
click at [52, 324] on link "Waivers 2" at bounding box center [73, 319] width 115 height 28
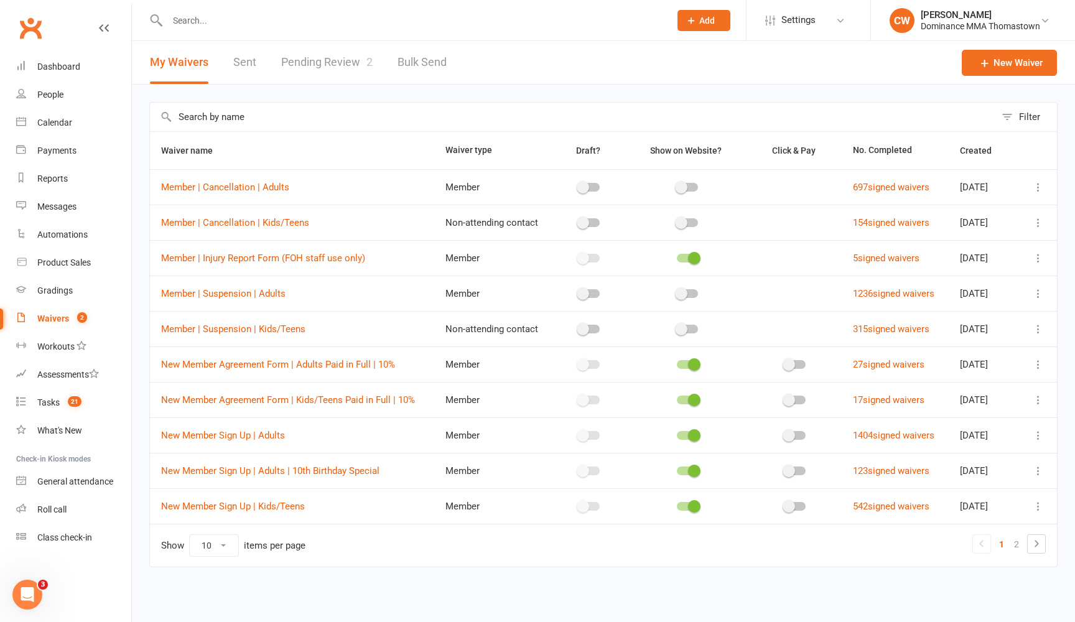
click at [282, 115] on input "text" at bounding box center [573, 117] width 846 height 29
